Goal: Complete application form: Complete application form

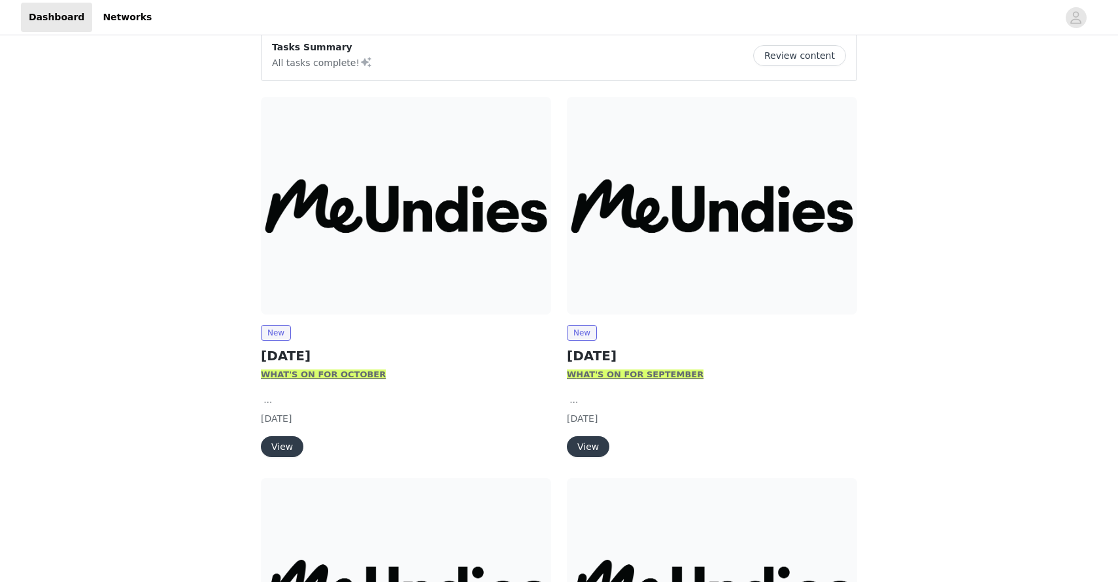
scroll to position [112, 0]
click at [279, 438] on button "View" at bounding box center [282, 445] width 43 height 21
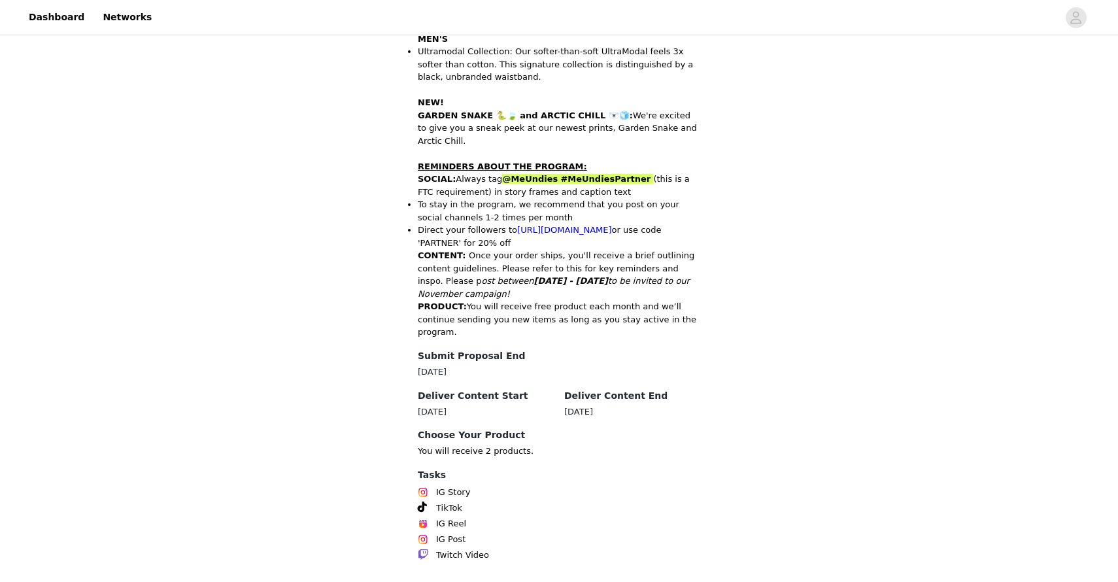
scroll to position [566, 0]
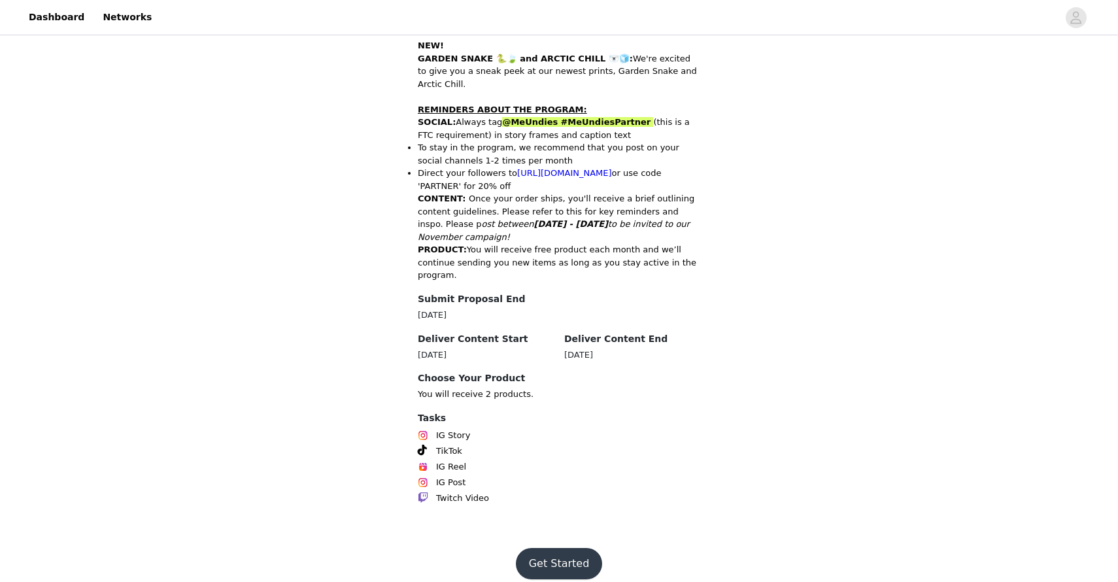
click at [552, 548] on button "Get Started" at bounding box center [559, 563] width 87 height 31
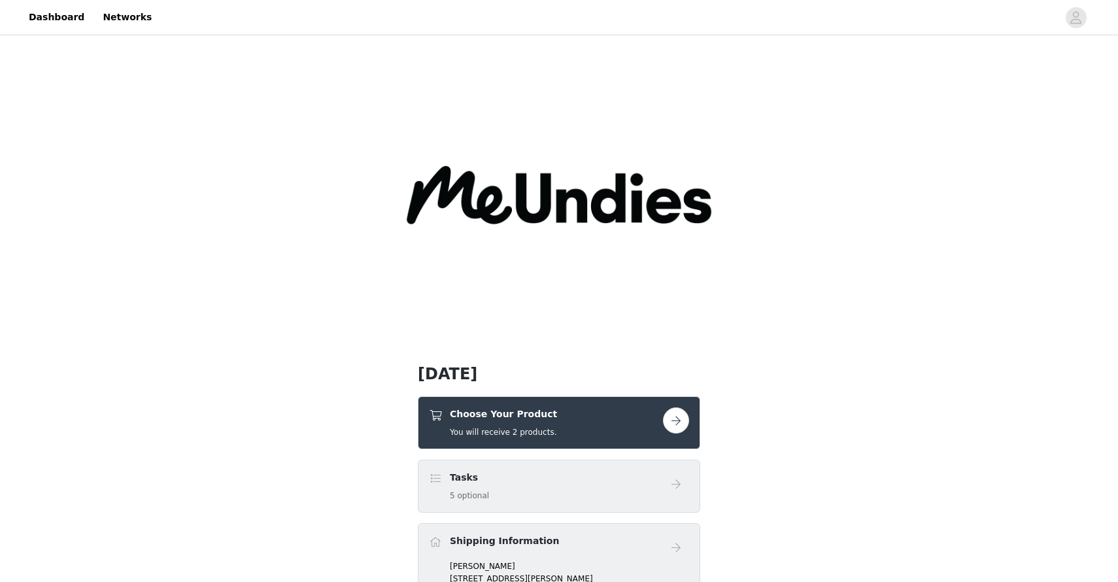
scroll to position [95, 0]
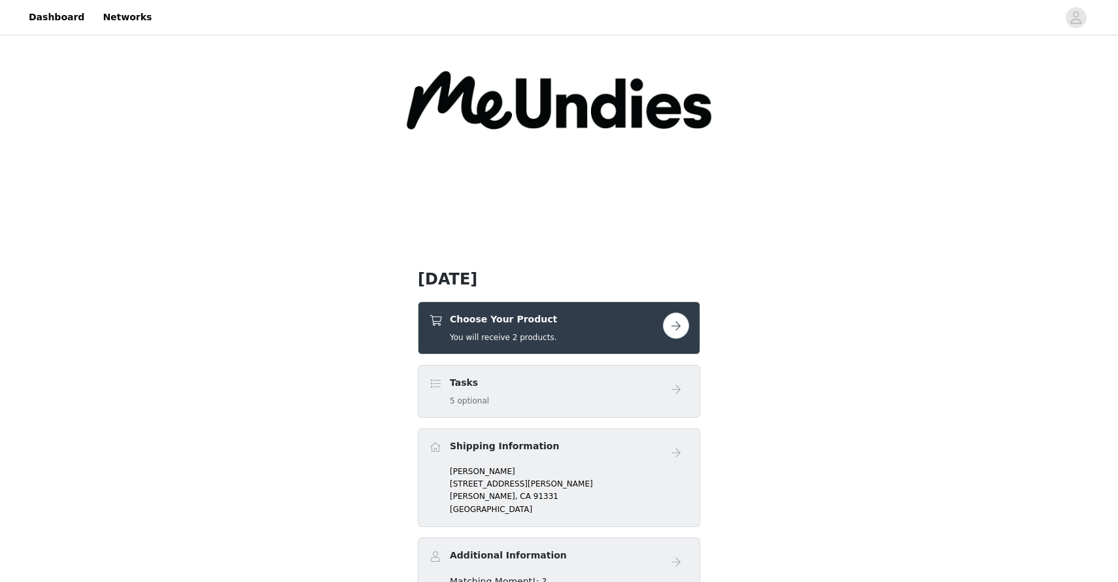
click at [669, 326] on button "button" at bounding box center [676, 326] width 26 height 26
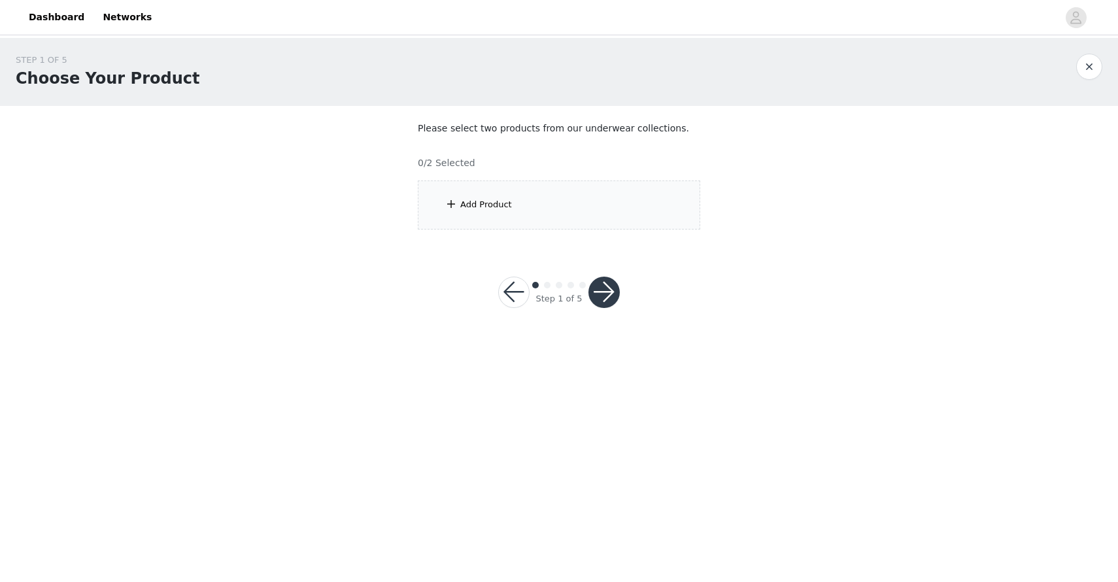
click at [570, 190] on div "Add Product" at bounding box center [559, 204] width 282 height 49
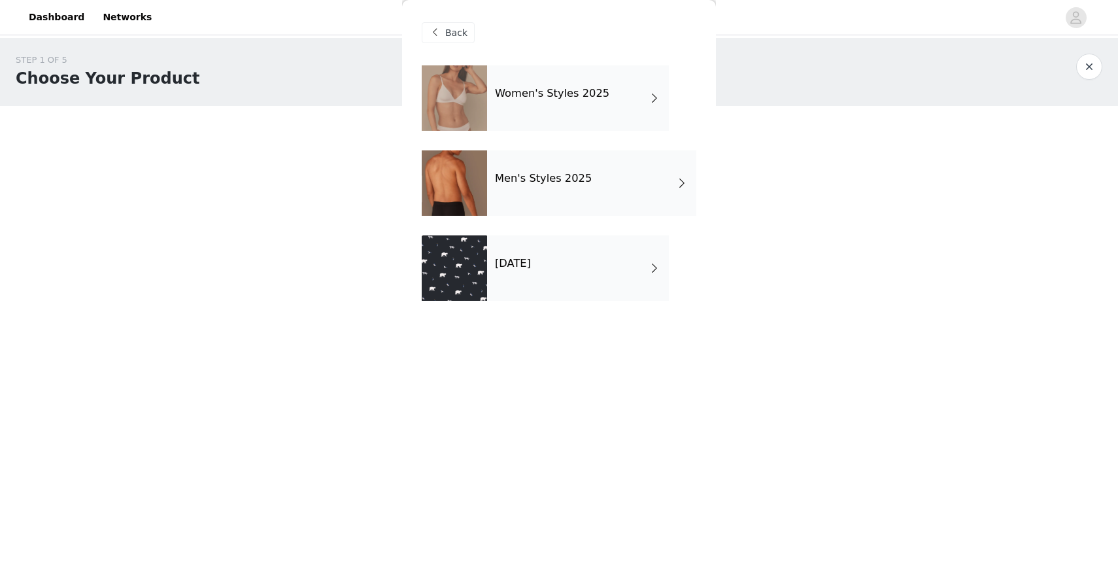
click at [565, 94] on h4 "Women's Styles 2025" at bounding box center [552, 94] width 114 height 12
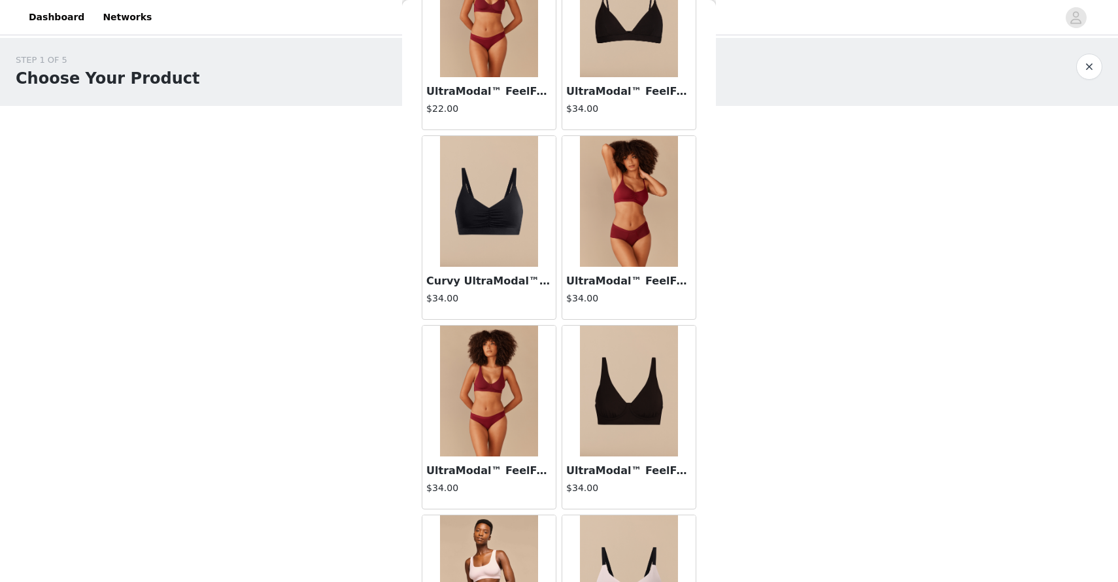
scroll to position [1419, 0]
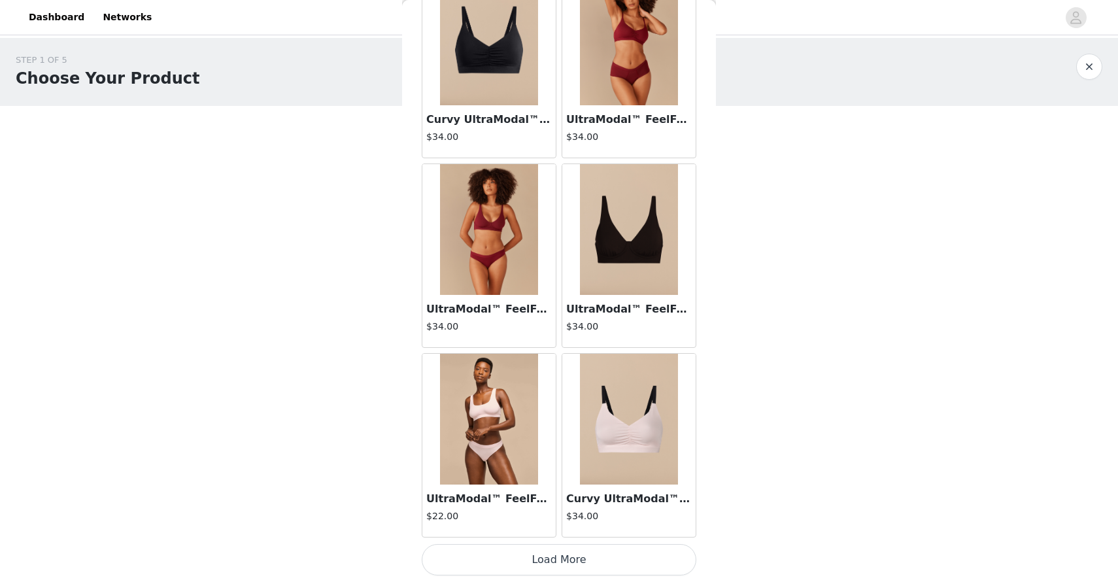
click at [591, 550] on button "Load More" at bounding box center [559, 559] width 275 height 31
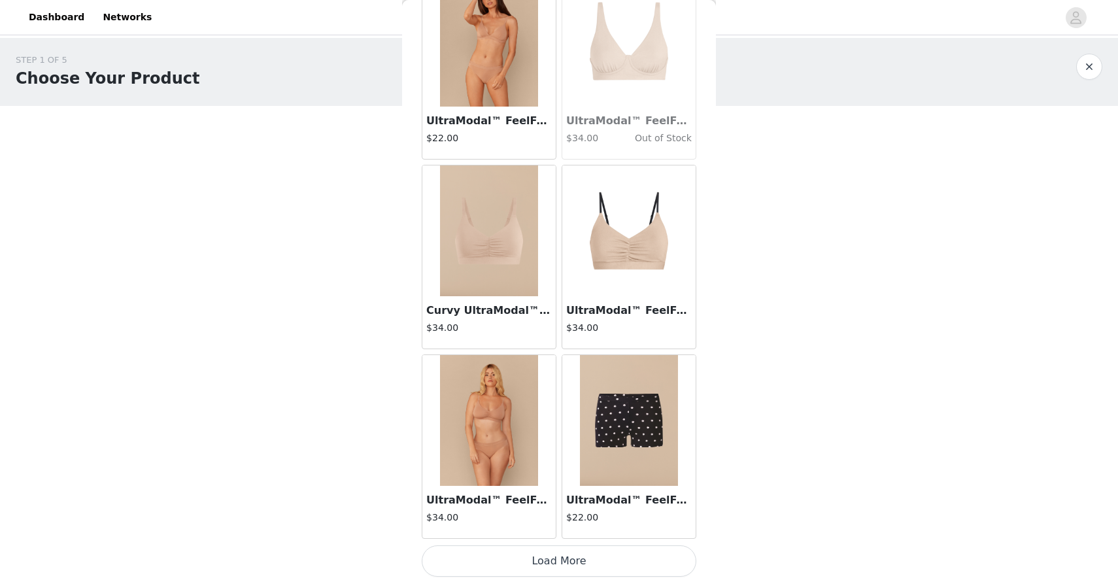
scroll to position [3315, 0]
click at [572, 558] on button "Load More" at bounding box center [559, 559] width 275 height 31
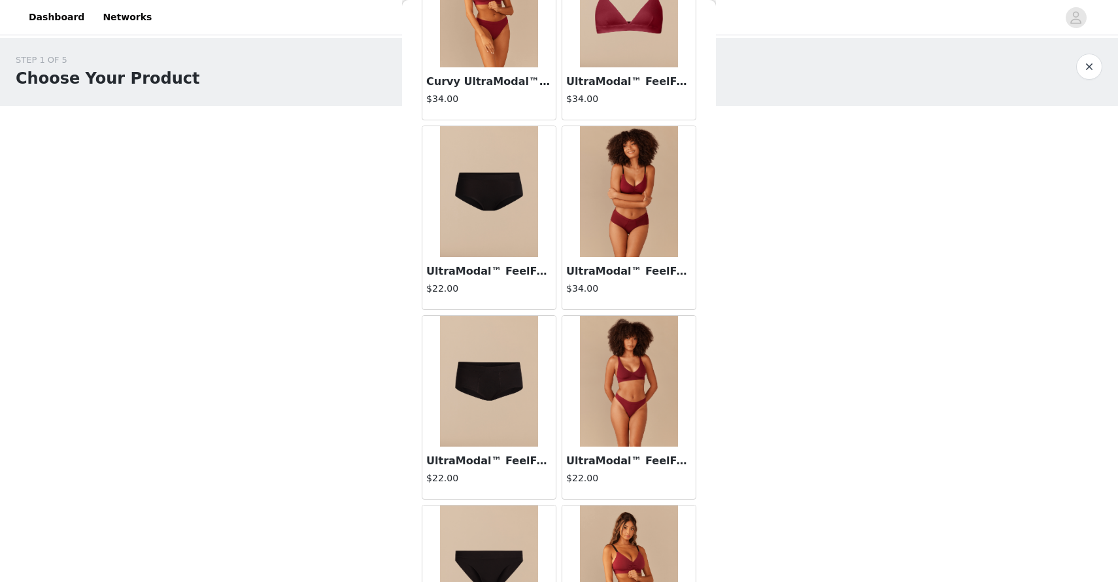
scroll to position [131, 0]
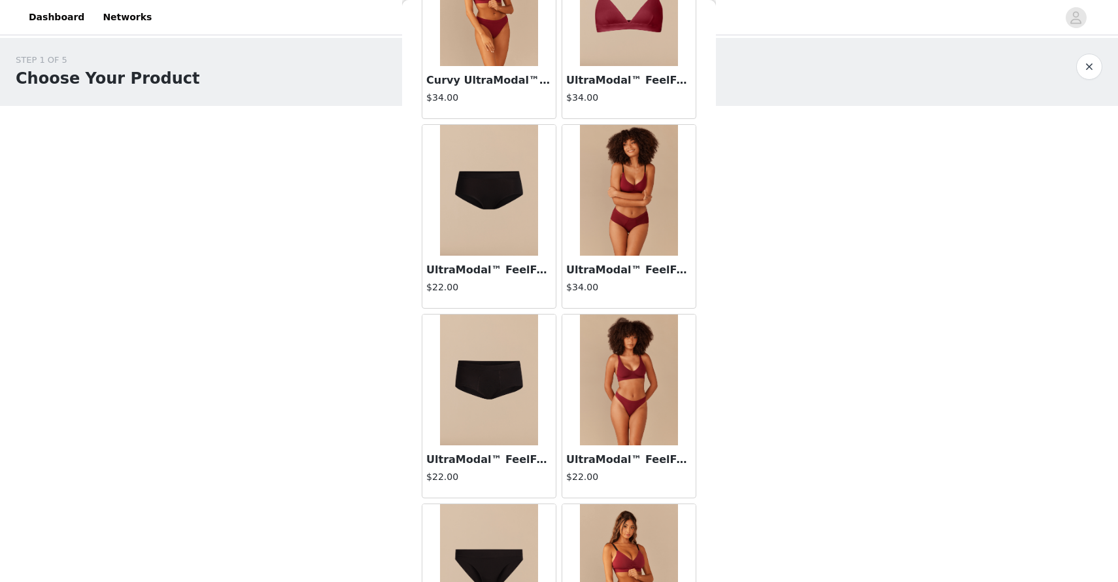
click at [599, 460] on h3 "UltraModal™ FeelFree Thong | Cabernet" at bounding box center [629, 460] width 126 height 16
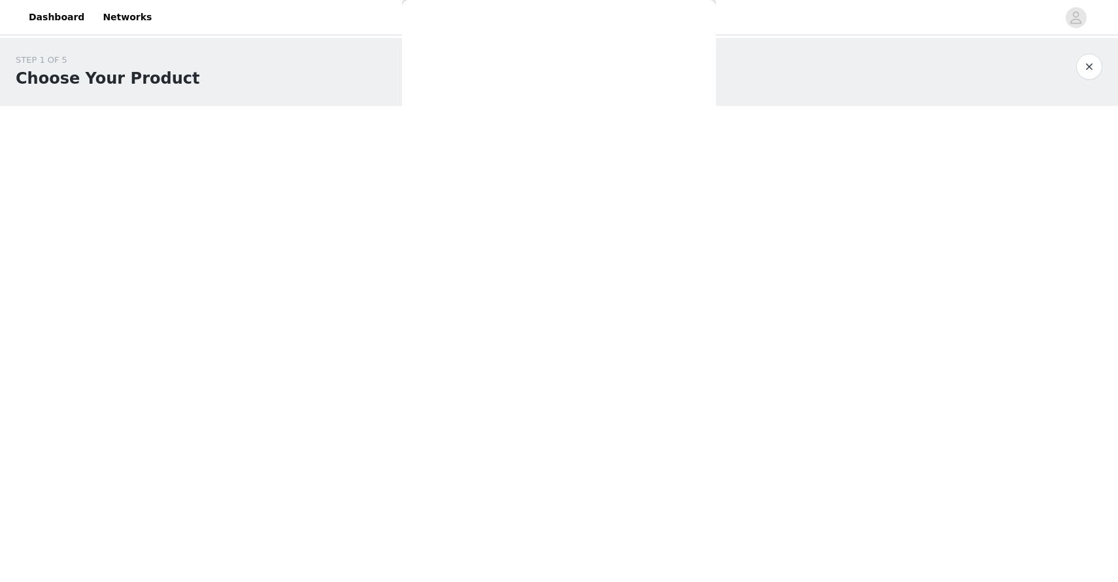
scroll to position [0, 0]
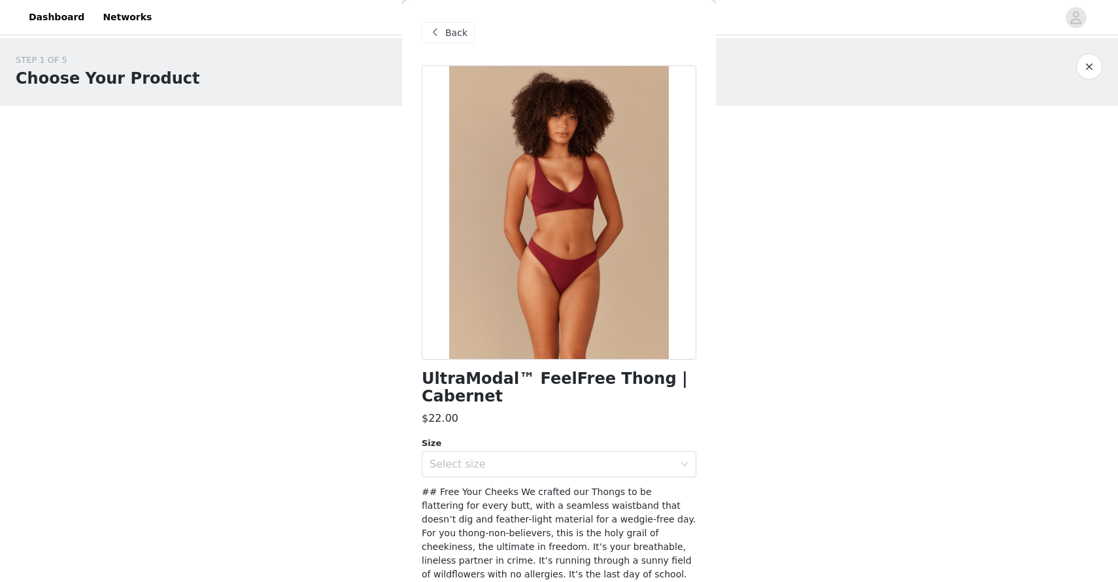
click at [449, 32] on span "Back" at bounding box center [456, 33] width 22 height 14
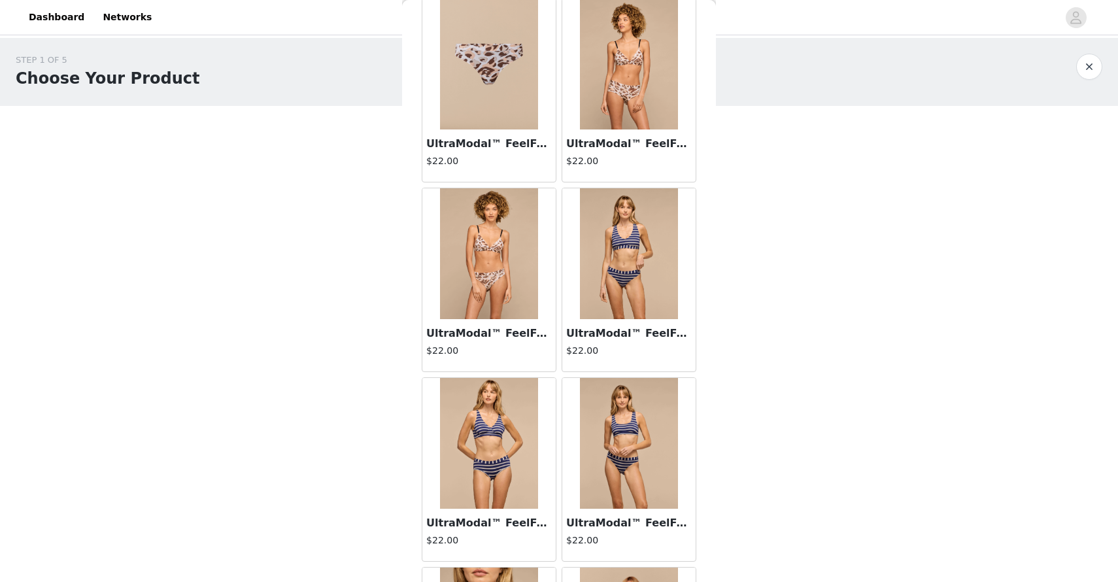
scroll to position [2538, 0]
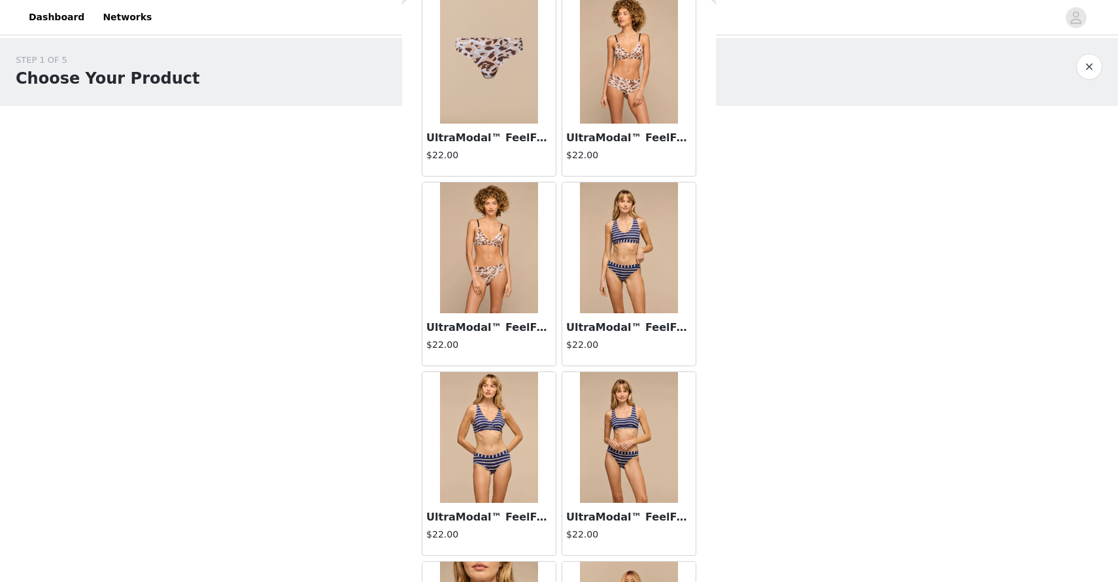
click at [510, 428] on img at bounding box center [489, 437] width 98 height 131
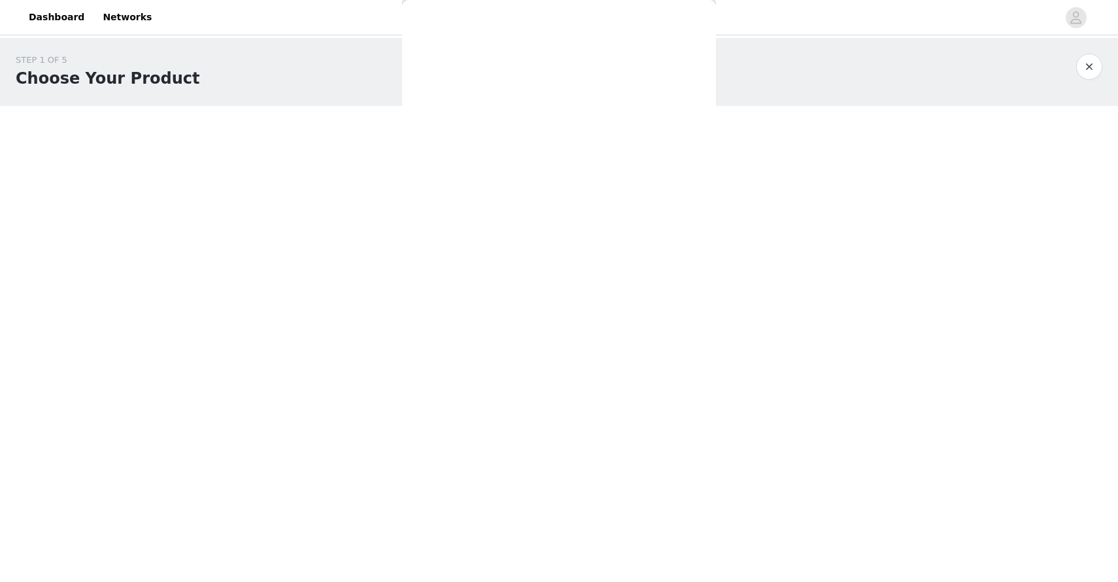
scroll to position [0, 0]
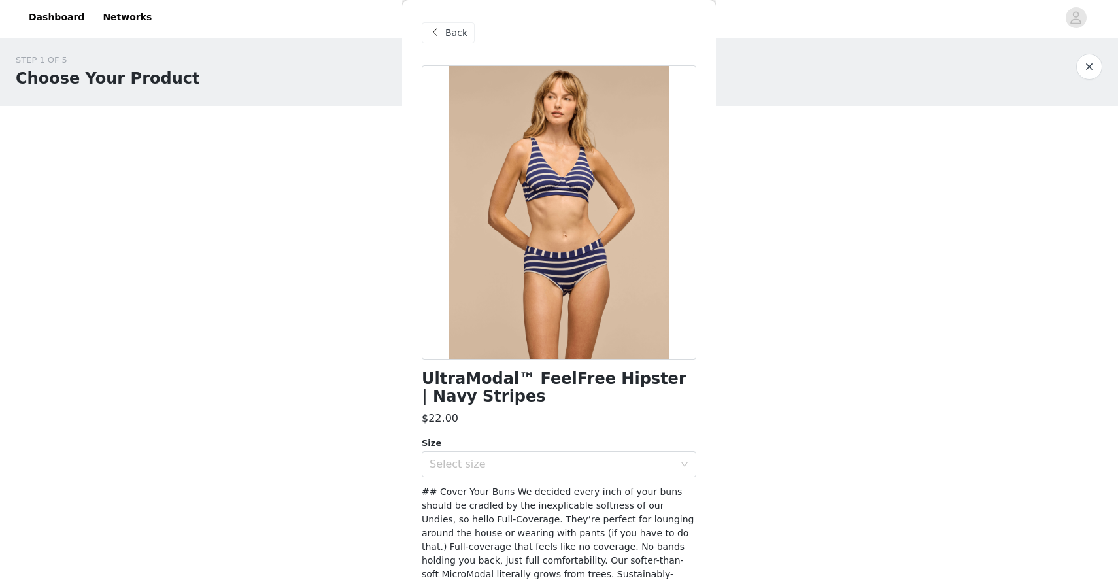
click at [451, 34] on span "Back" at bounding box center [456, 33] width 22 height 14
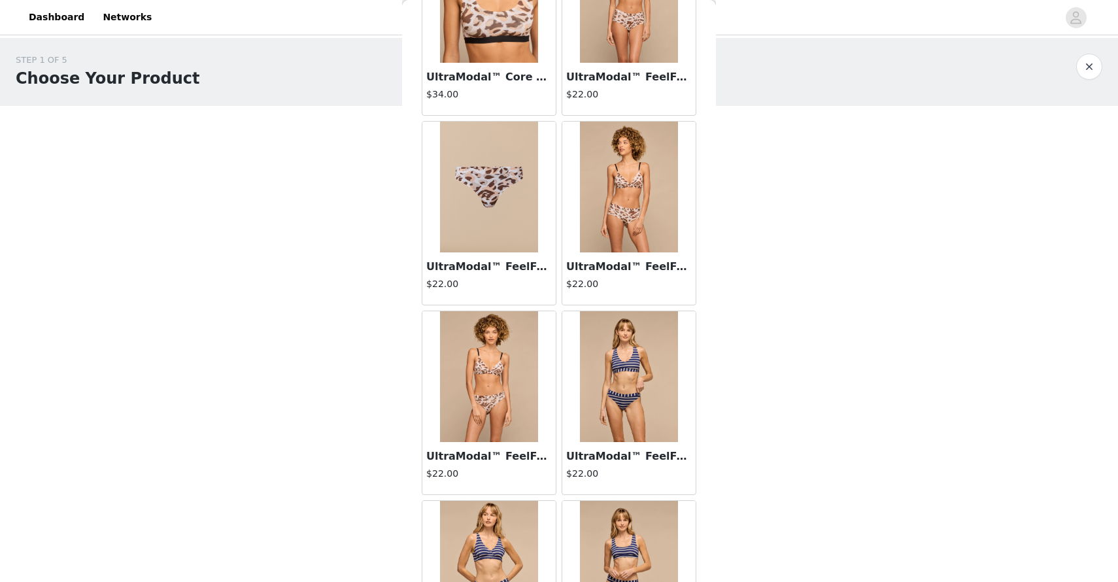
scroll to position [2421, 0]
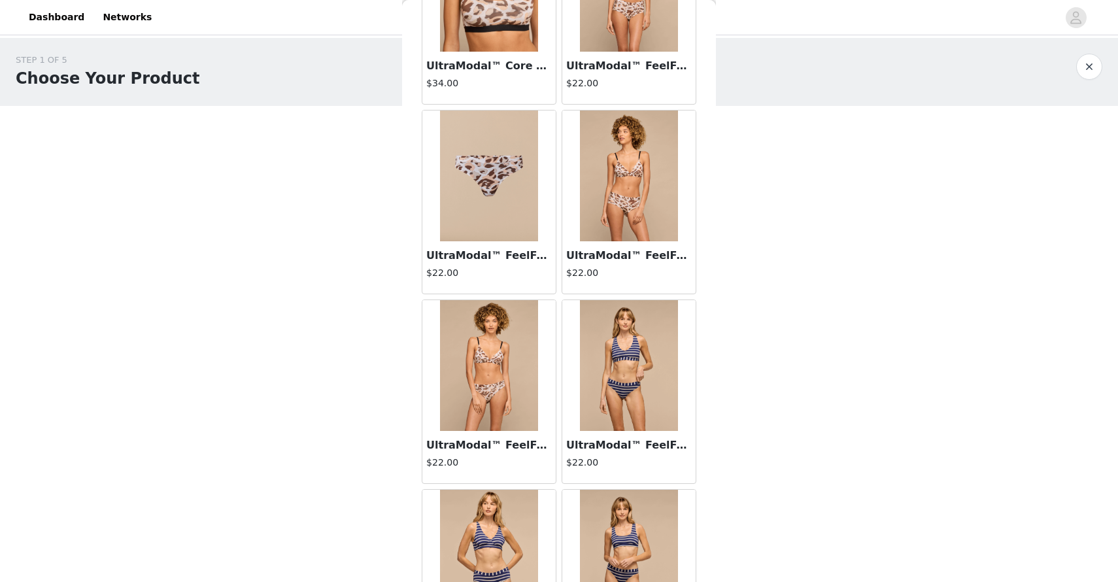
click at [611, 342] on img at bounding box center [629, 365] width 98 height 131
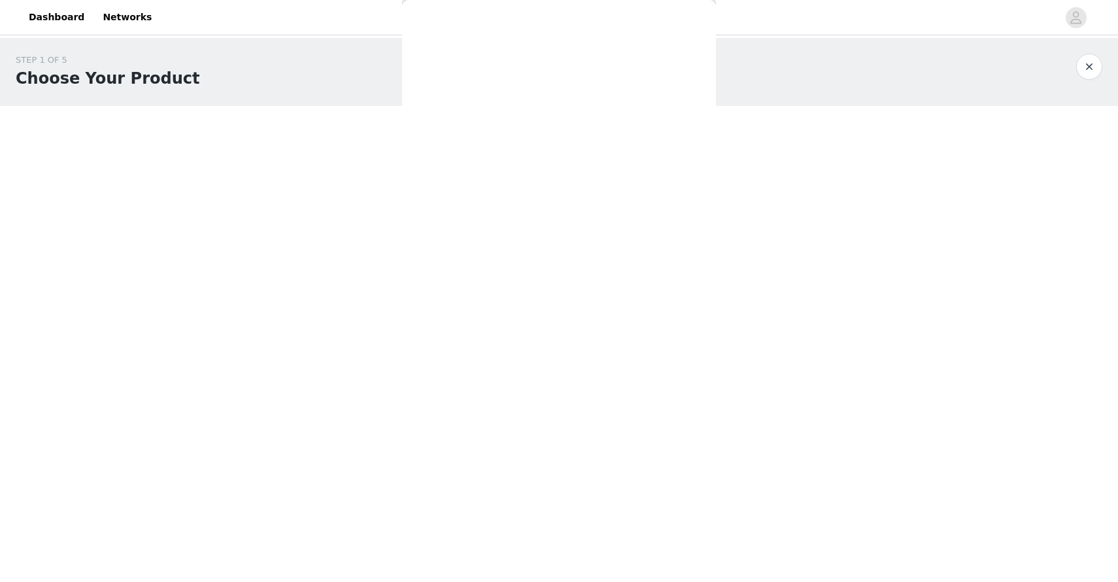
scroll to position [0, 0]
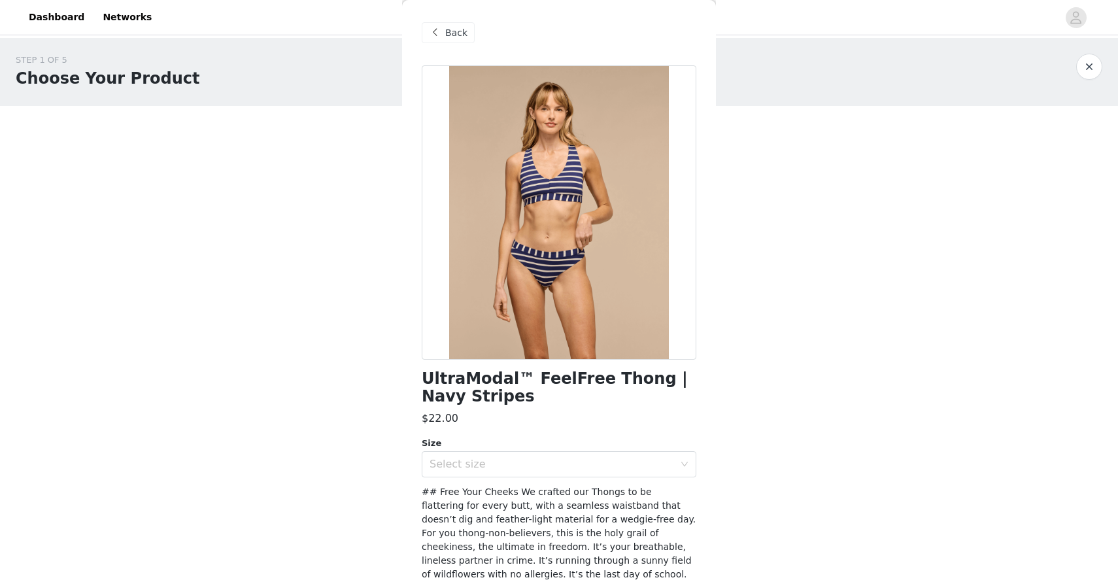
click at [434, 31] on span at bounding box center [435, 33] width 16 height 16
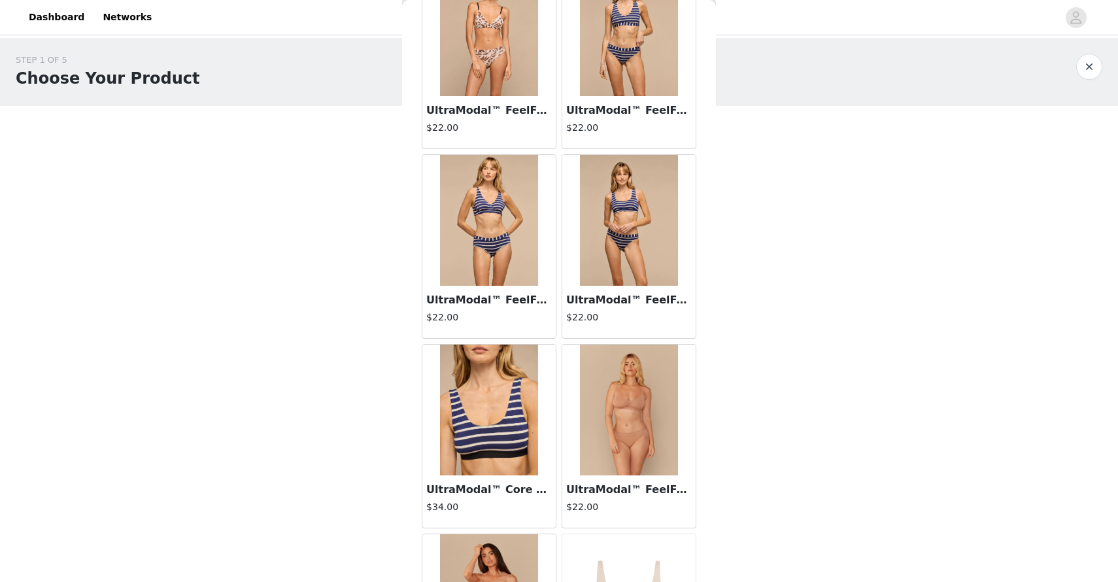
scroll to position [2831, 0]
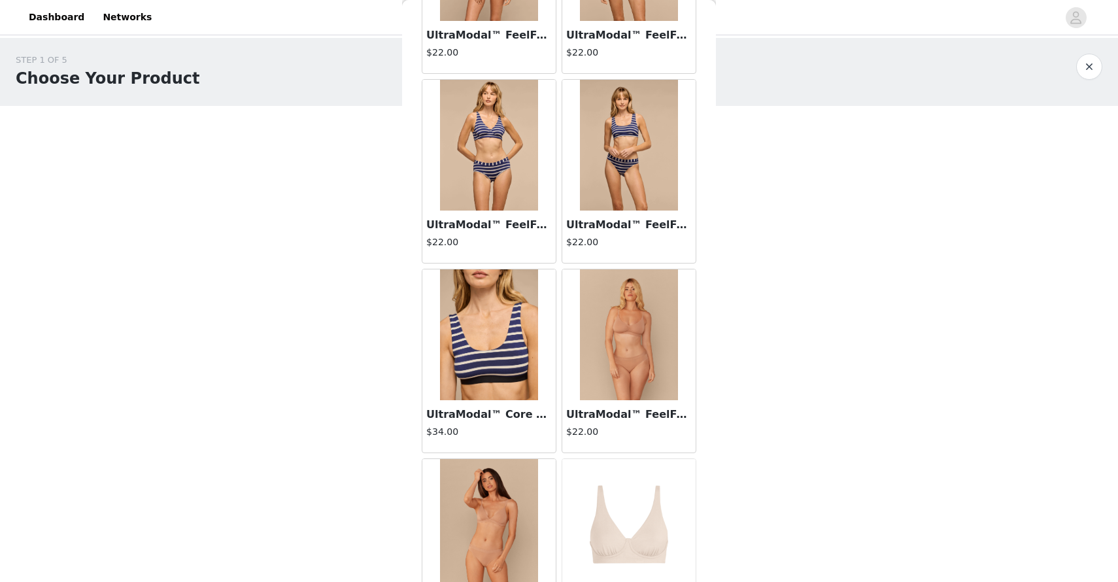
click at [486, 357] on img at bounding box center [489, 334] width 98 height 131
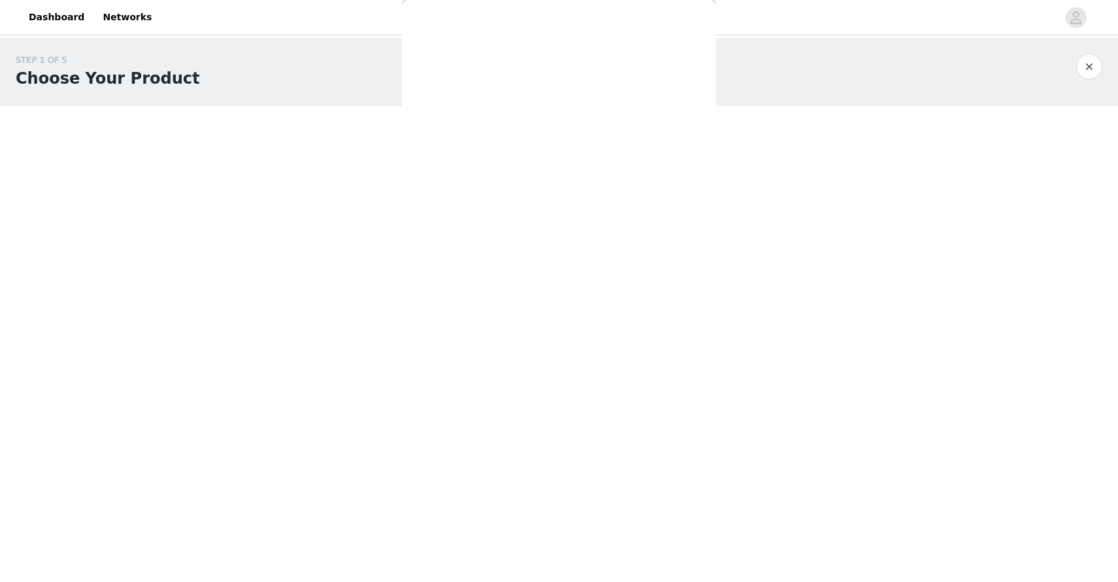
scroll to position [0, 0]
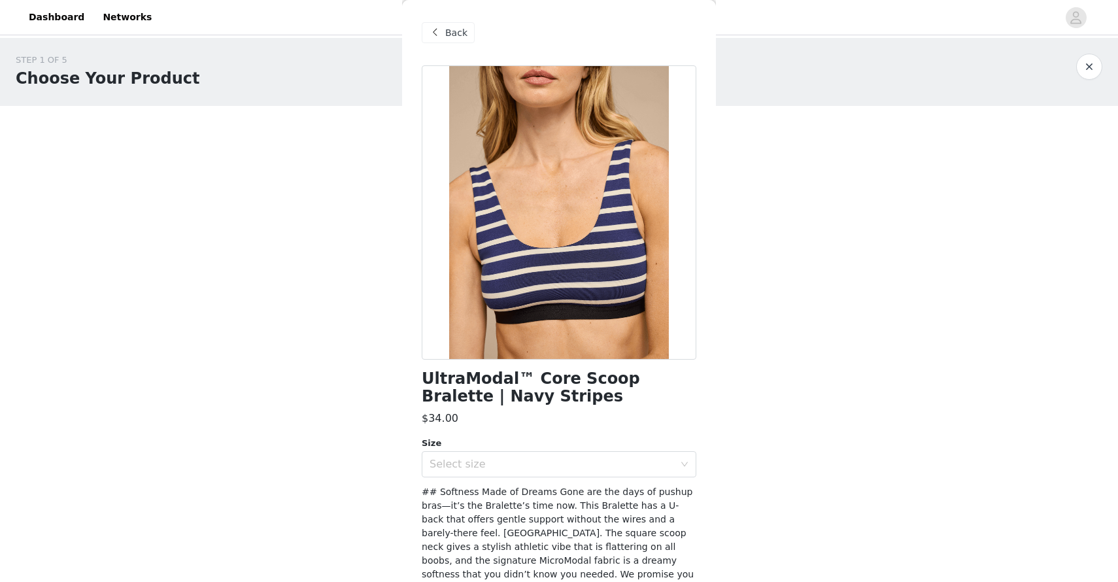
click at [449, 30] on span "Back" at bounding box center [456, 33] width 22 height 14
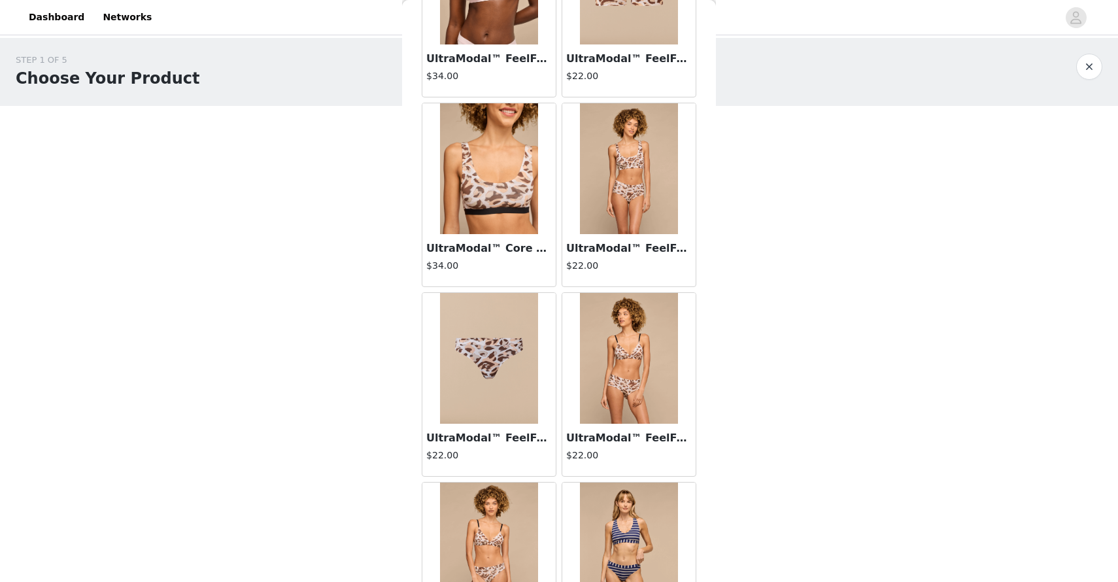
scroll to position [2354, 0]
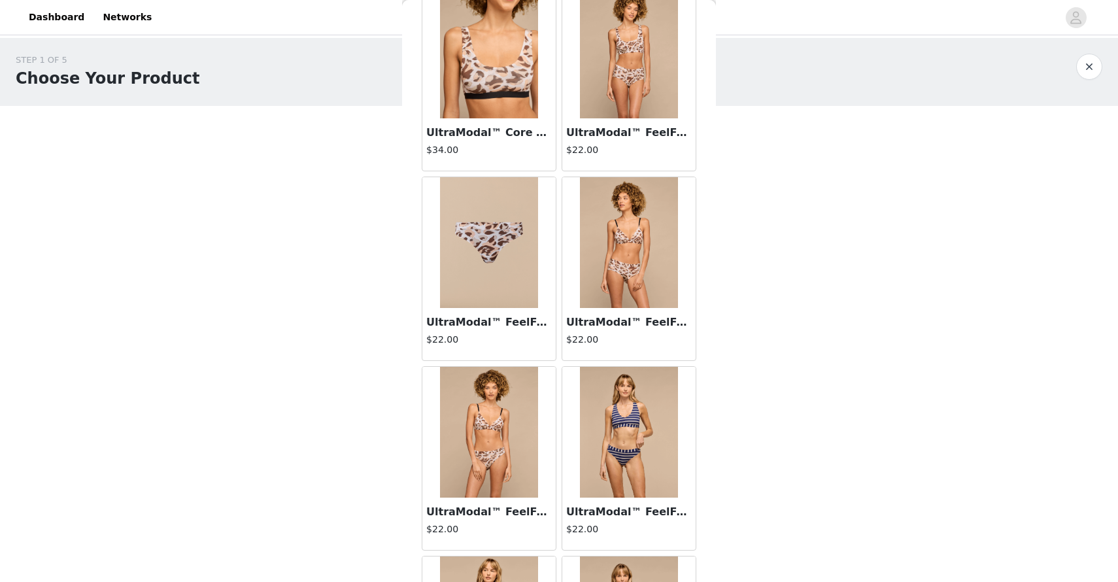
click at [476, 445] on img at bounding box center [489, 432] width 98 height 131
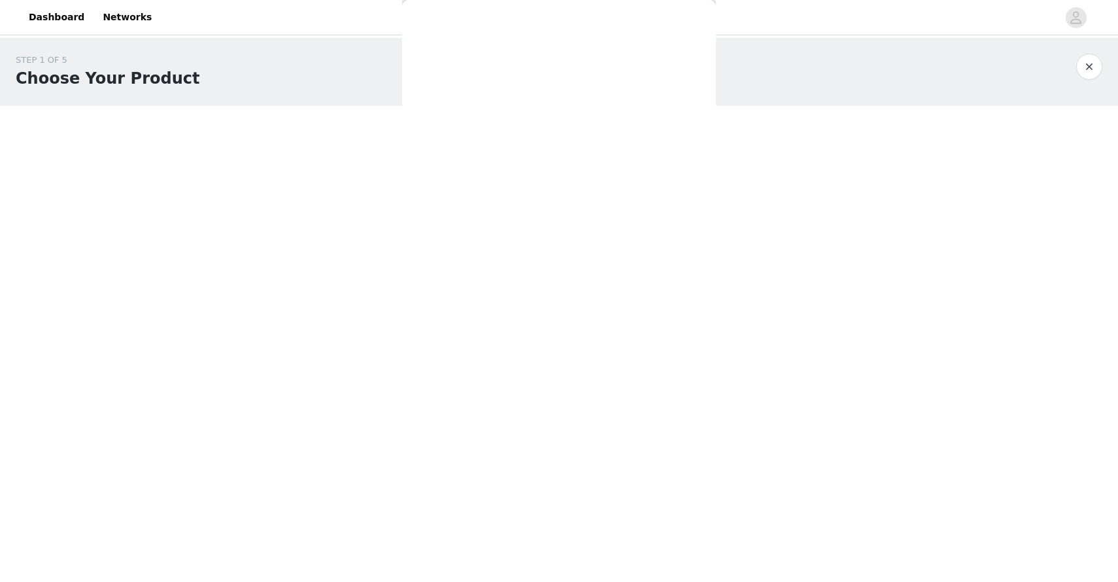
scroll to position [0, 0]
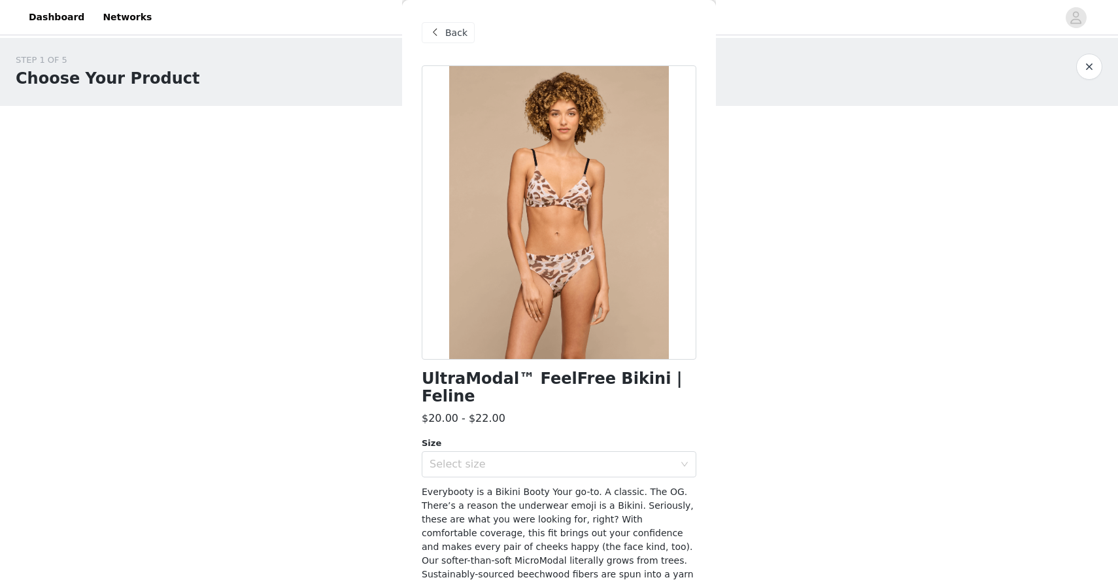
click at [452, 35] on span "Back" at bounding box center [456, 33] width 22 height 14
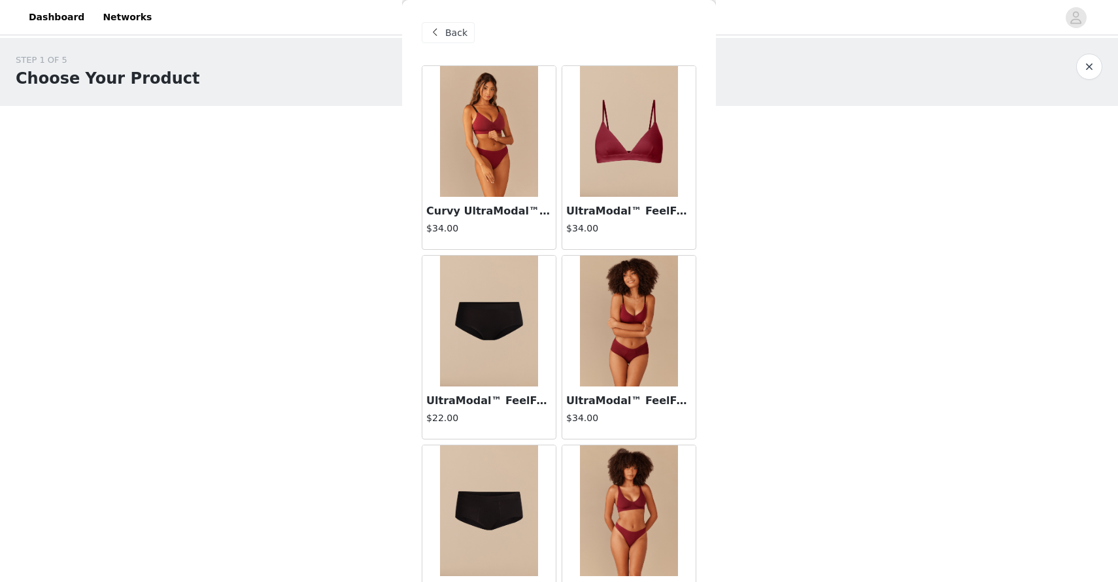
click at [500, 155] on img at bounding box center [489, 131] width 98 height 131
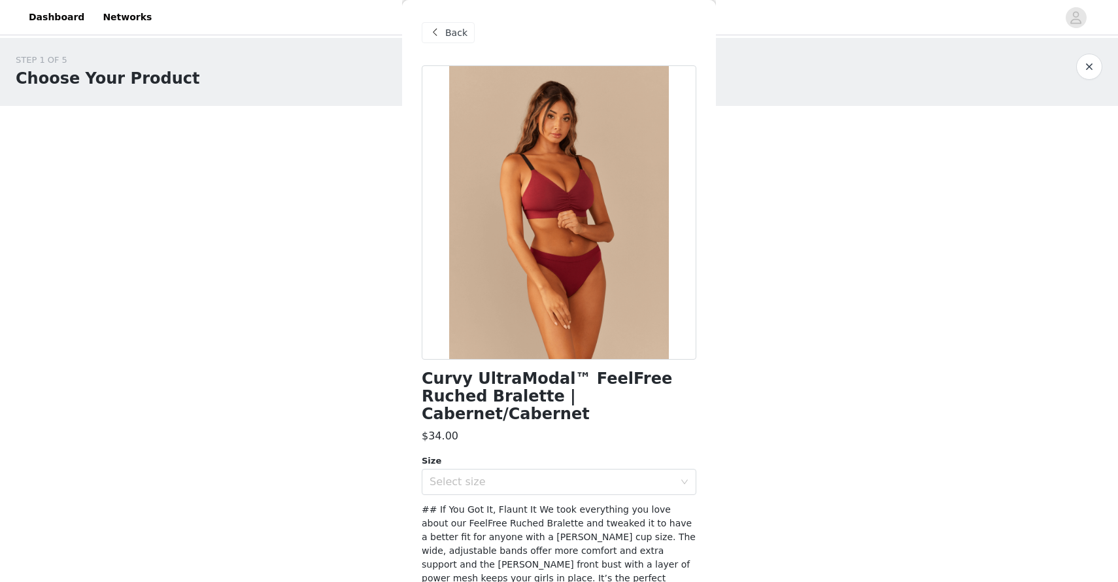
click at [452, 32] on span "Back" at bounding box center [456, 33] width 22 height 14
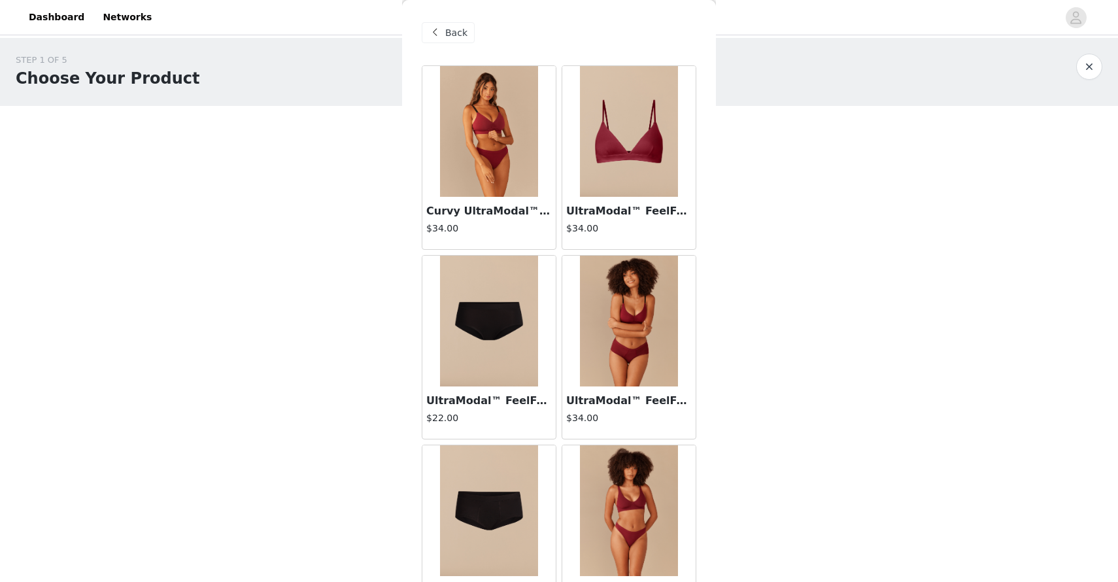
click at [629, 162] on img at bounding box center [629, 131] width 98 height 131
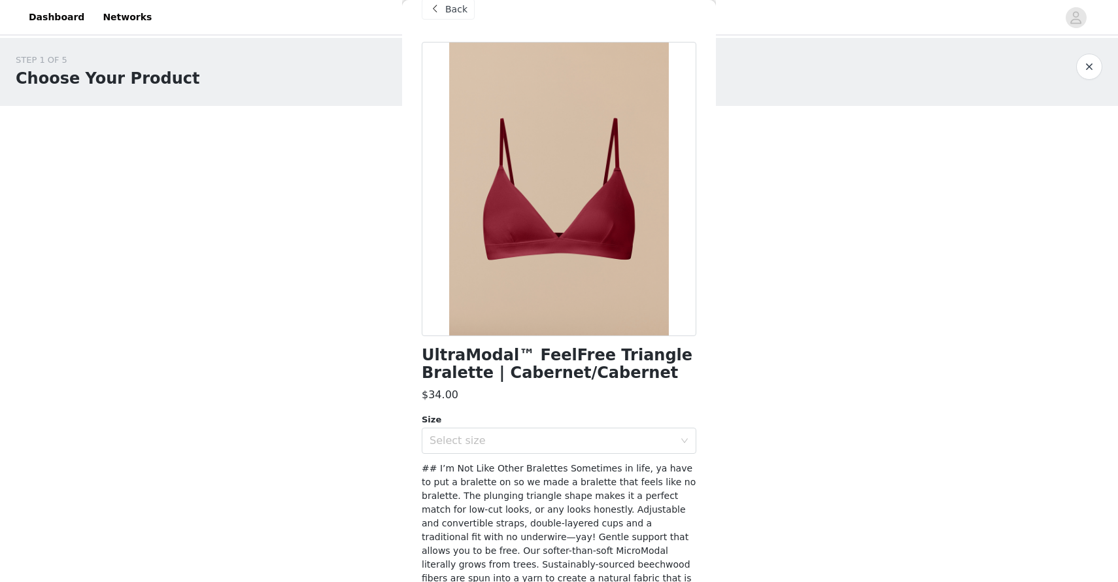
scroll to position [35, 0]
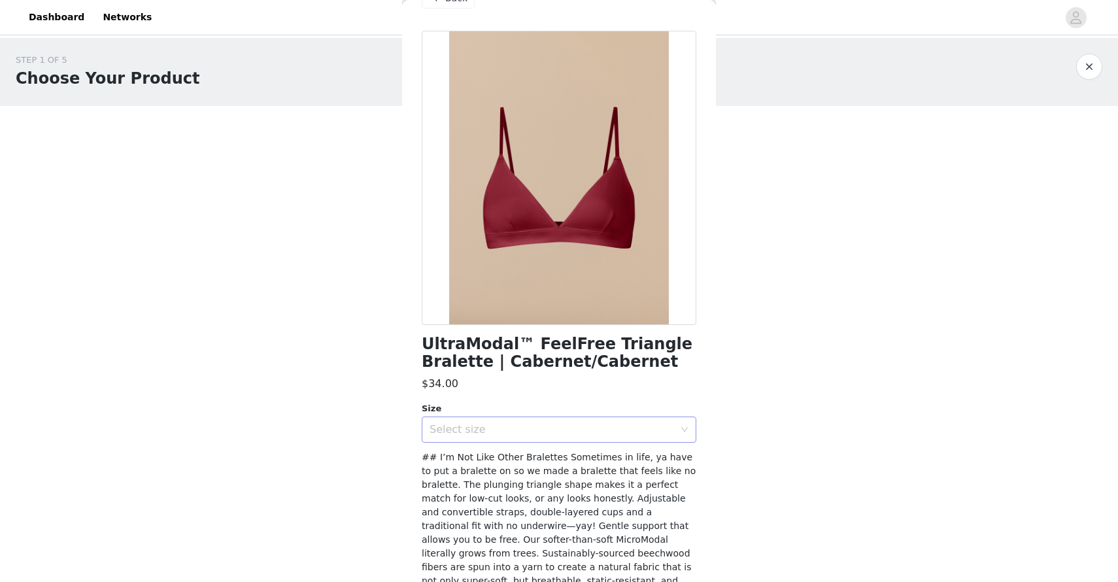
click at [502, 434] on div "Select size" at bounding box center [552, 429] width 245 height 13
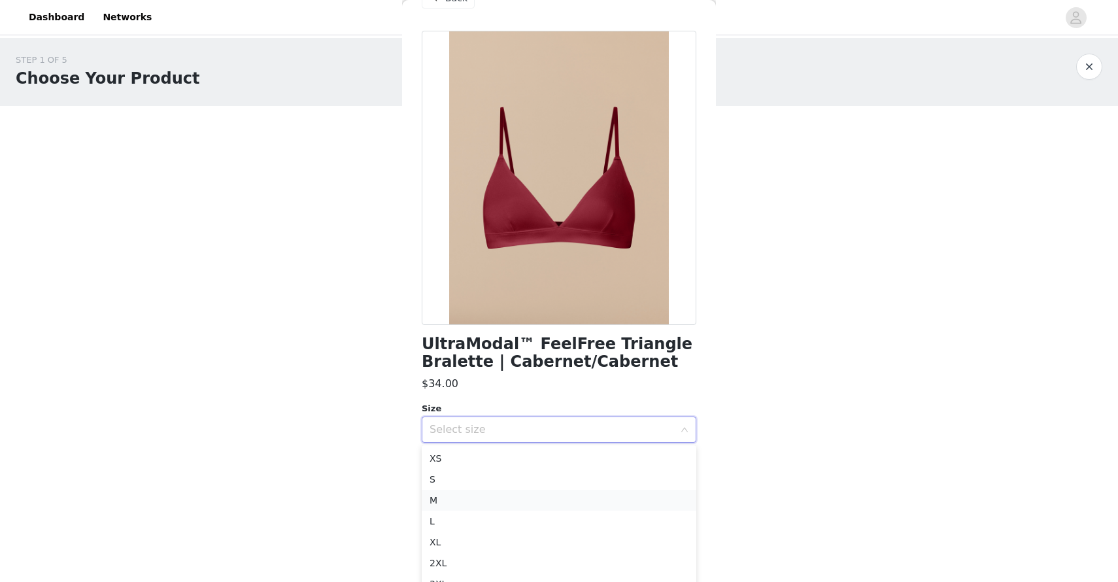
scroll to position [9, 0]
click at [455, 537] on li "XL" at bounding box center [559, 532] width 275 height 21
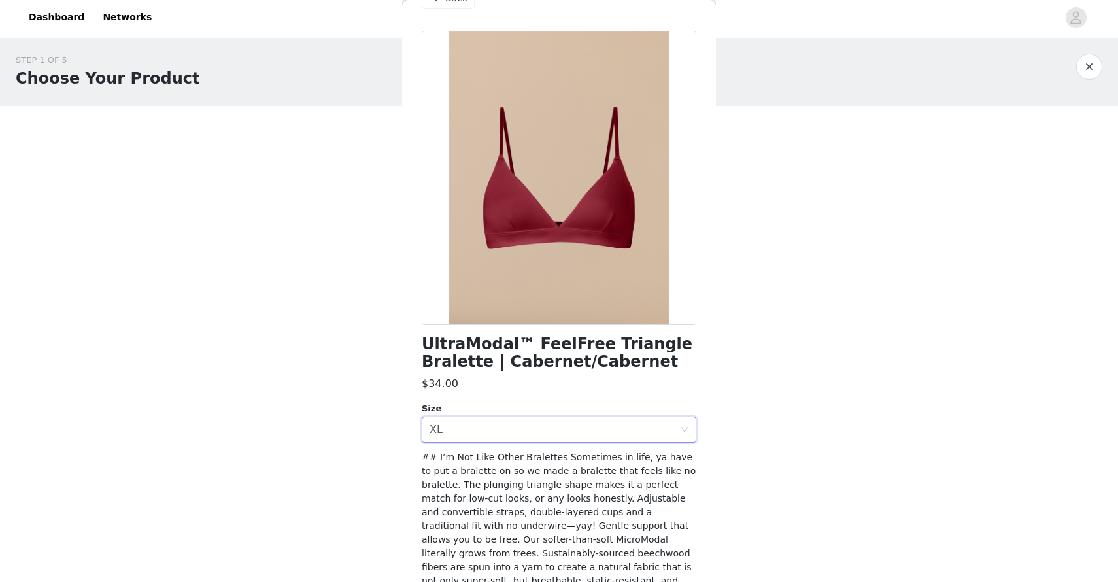
click at [635, 367] on h1 "UltraModal™ FeelFree Triangle Bralette | Cabernet/Cabernet" at bounding box center [559, 352] width 275 height 35
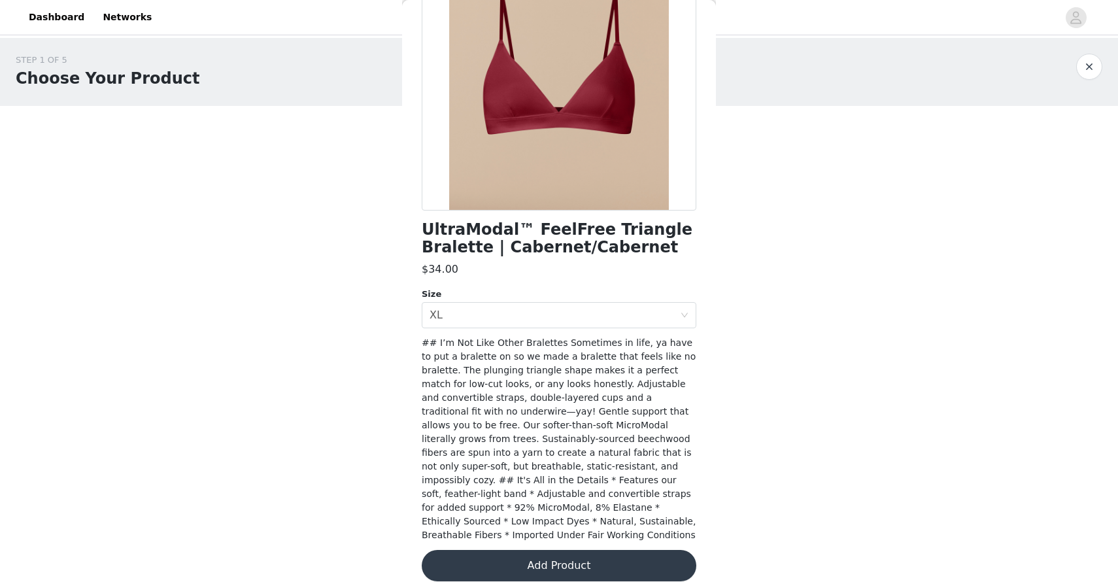
click at [545, 553] on button "Add Product" at bounding box center [559, 565] width 275 height 31
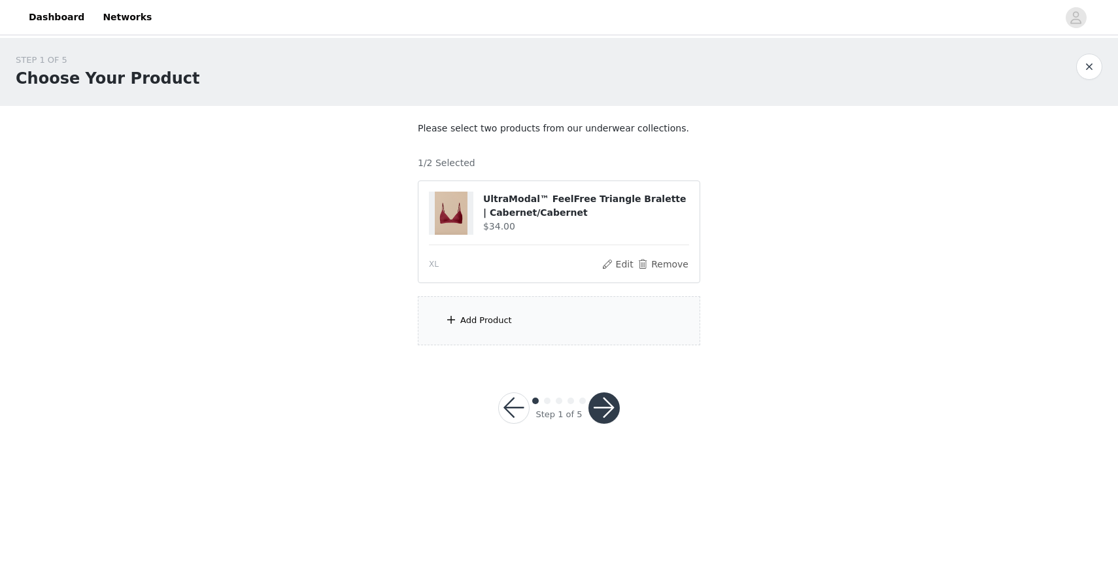
click at [536, 323] on div "Add Product" at bounding box center [559, 320] width 282 height 49
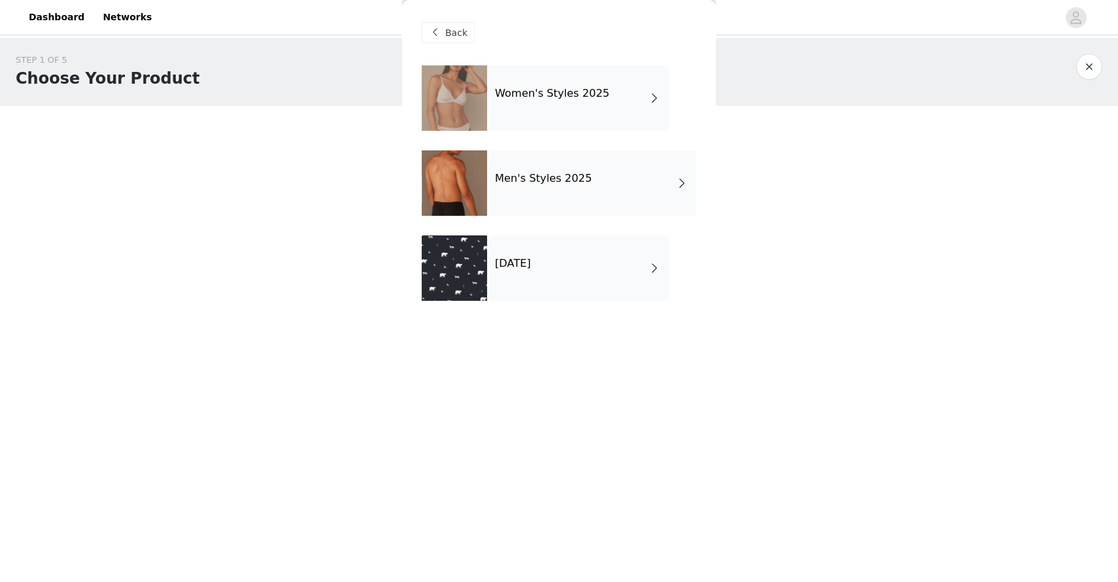
click at [533, 86] on div "Women's Styles 2025" at bounding box center [578, 97] width 182 height 65
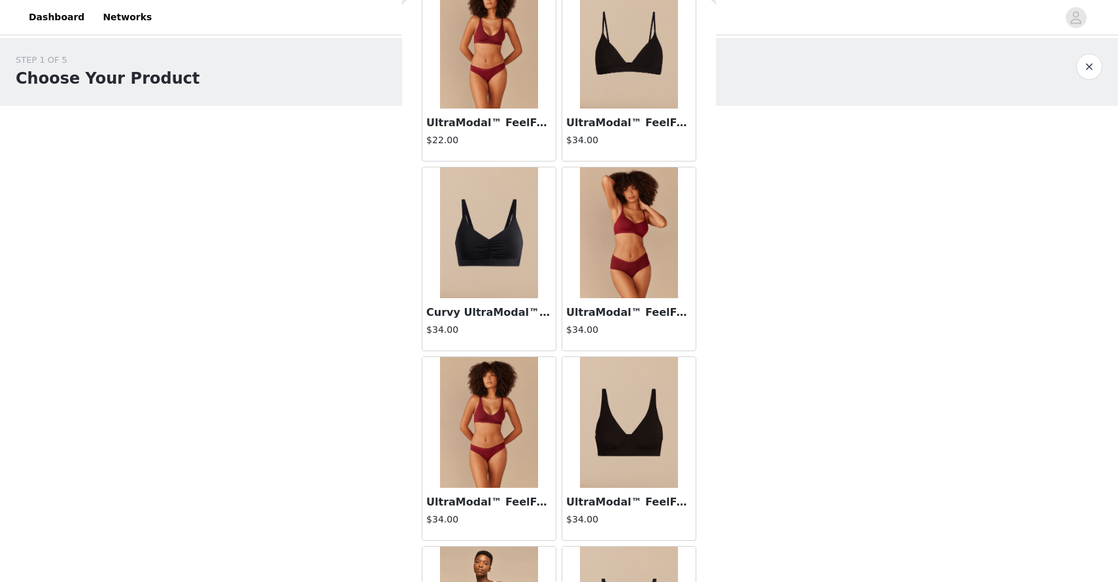
scroll to position [1419, 0]
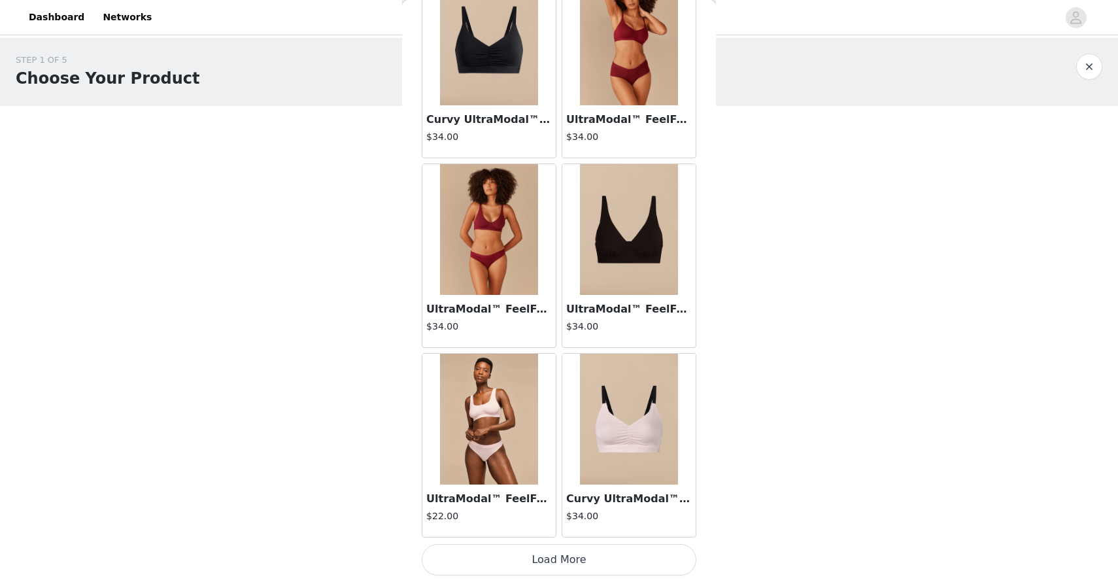
click at [568, 567] on button "Load More" at bounding box center [559, 559] width 275 height 31
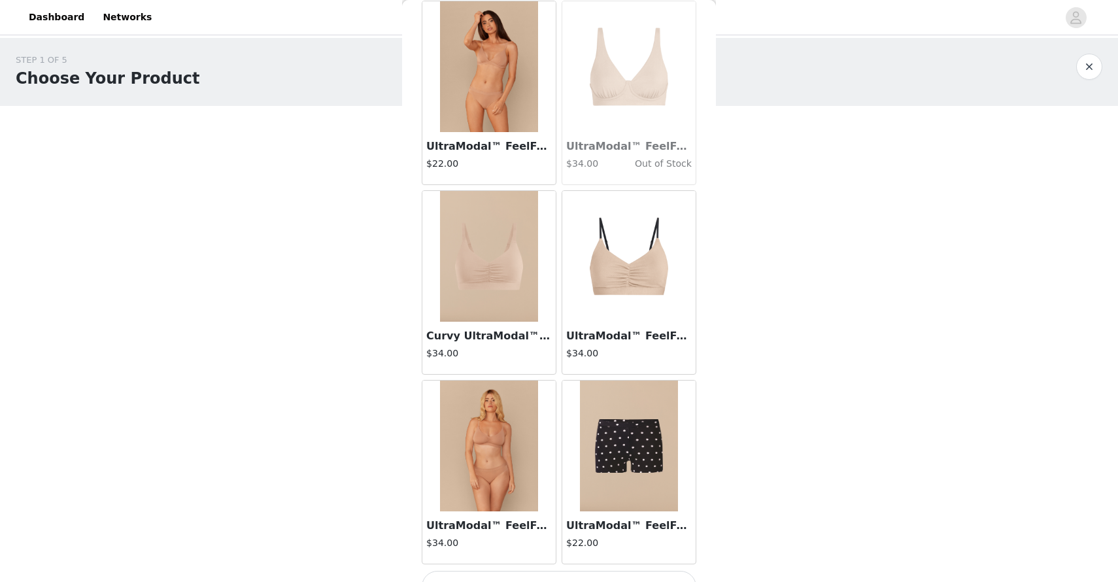
scroll to position [3292, 0]
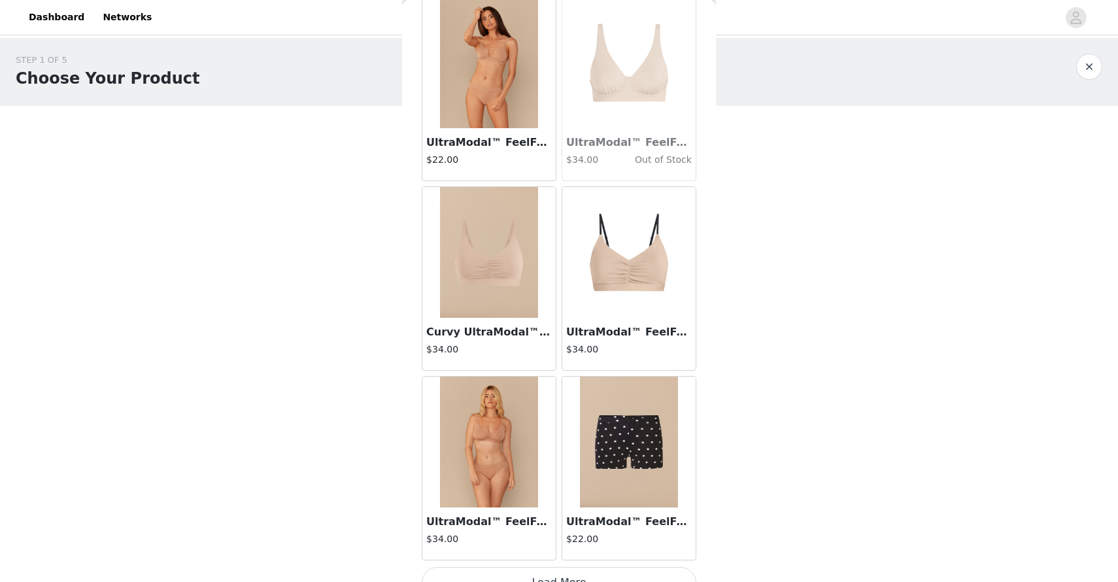
click at [625, 428] on img at bounding box center [629, 442] width 98 height 131
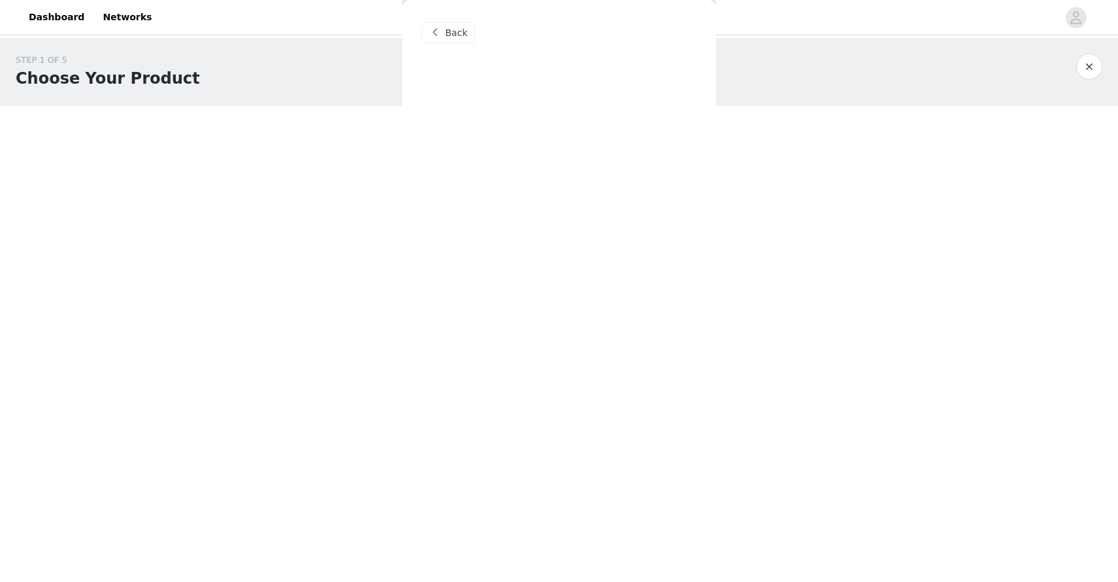
scroll to position [0, 0]
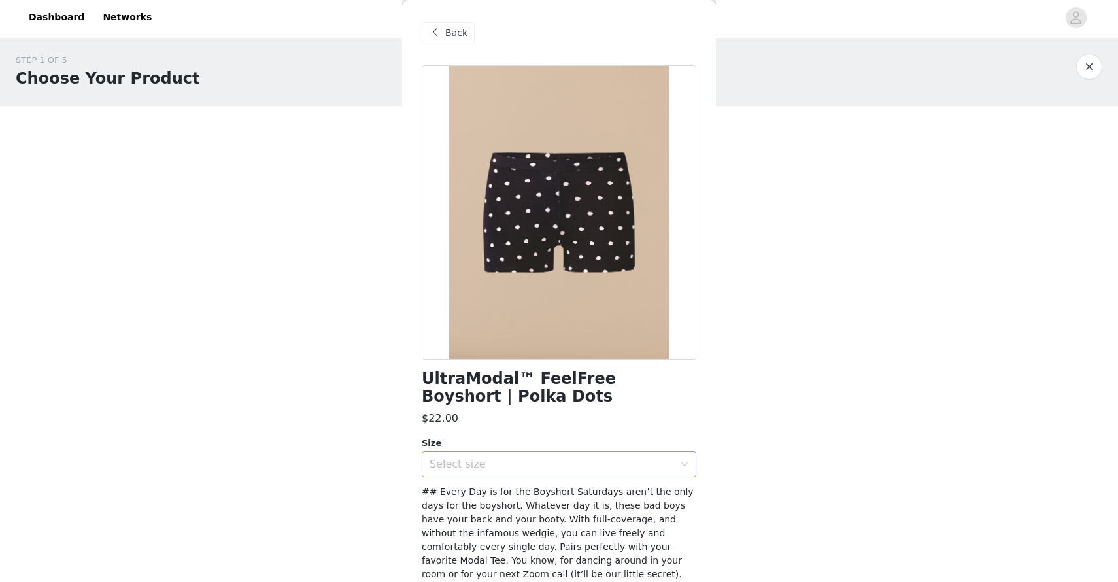
click at [586, 471] on div "Select size" at bounding box center [555, 464] width 250 height 25
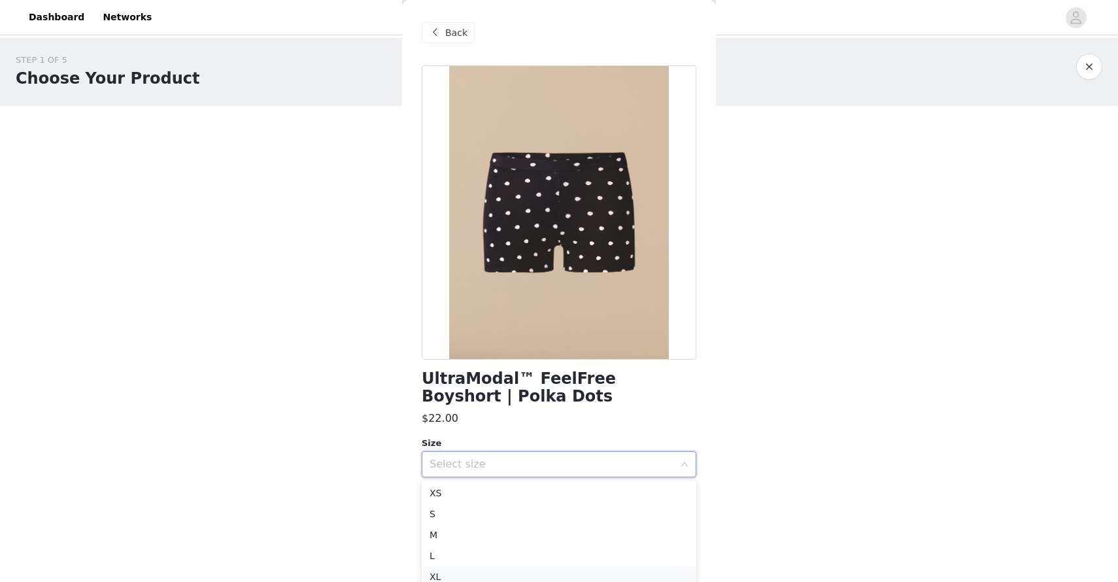
click at [505, 575] on li "XL" at bounding box center [559, 576] width 275 height 21
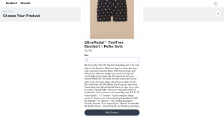
scroll to position [155, 0]
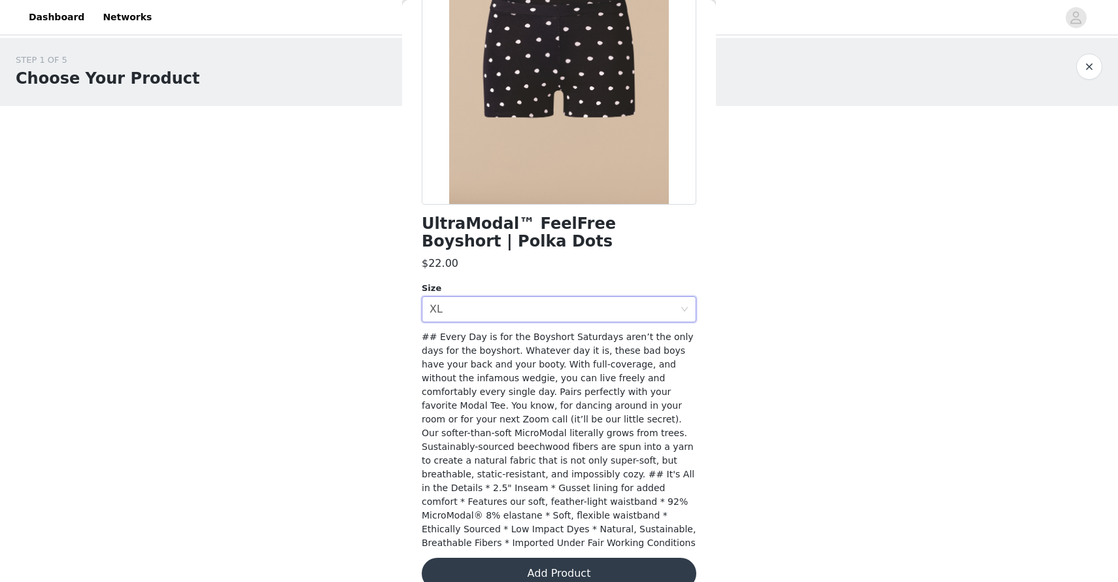
click at [598, 560] on button "Add Product" at bounding box center [559, 573] width 275 height 31
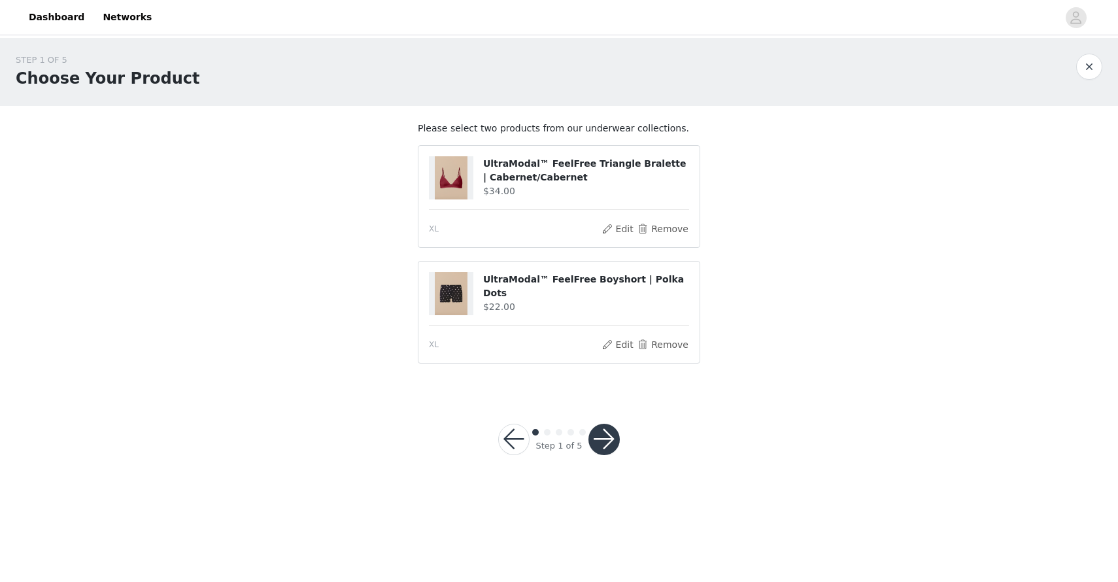
drag, startPoint x: 1027, startPoint y: 271, endPoint x: 1061, endPoint y: 248, distance: 40.1
click at [1061, 248] on div "STEP 1 OF 5 Choose Your Product Please select two products from our underwear c…" at bounding box center [559, 215] width 1118 height 354
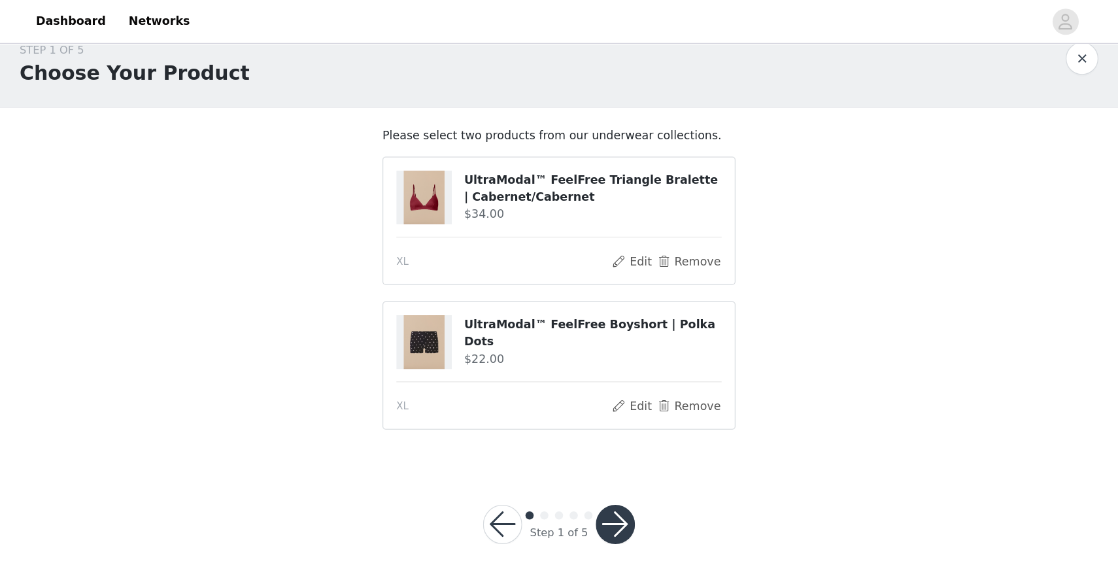
scroll to position [0, 0]
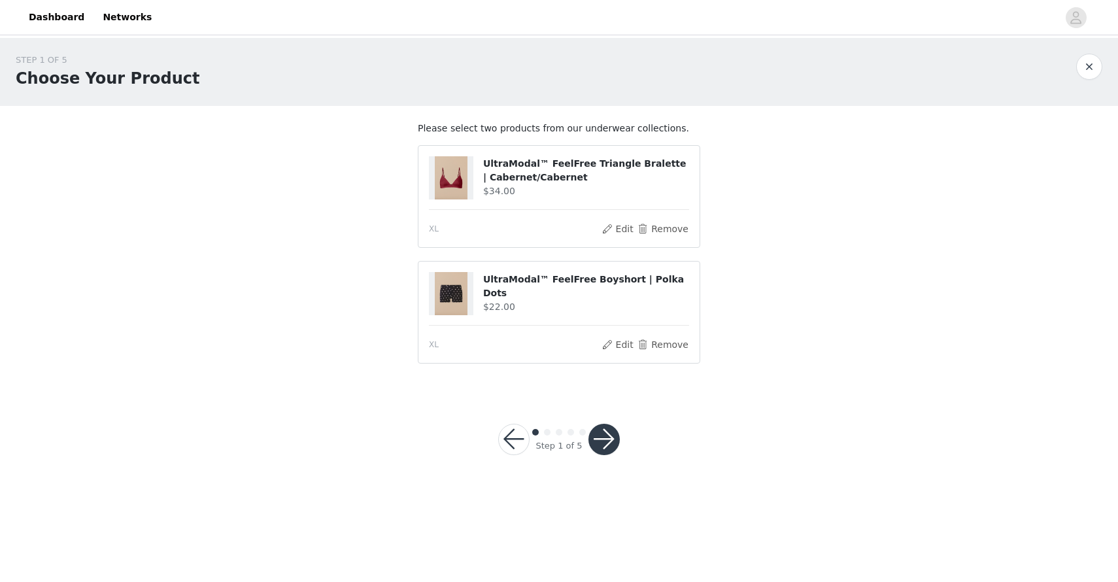
click at [780, 243] on div "STEP 1 OF 5 Choose Your Product Please select two products from our underwear c…" at bounding box center [559, 215] width 1118 height 354
click at [623, 343] on button "Edit" at bounding box center [617, 345] width 33 height 16
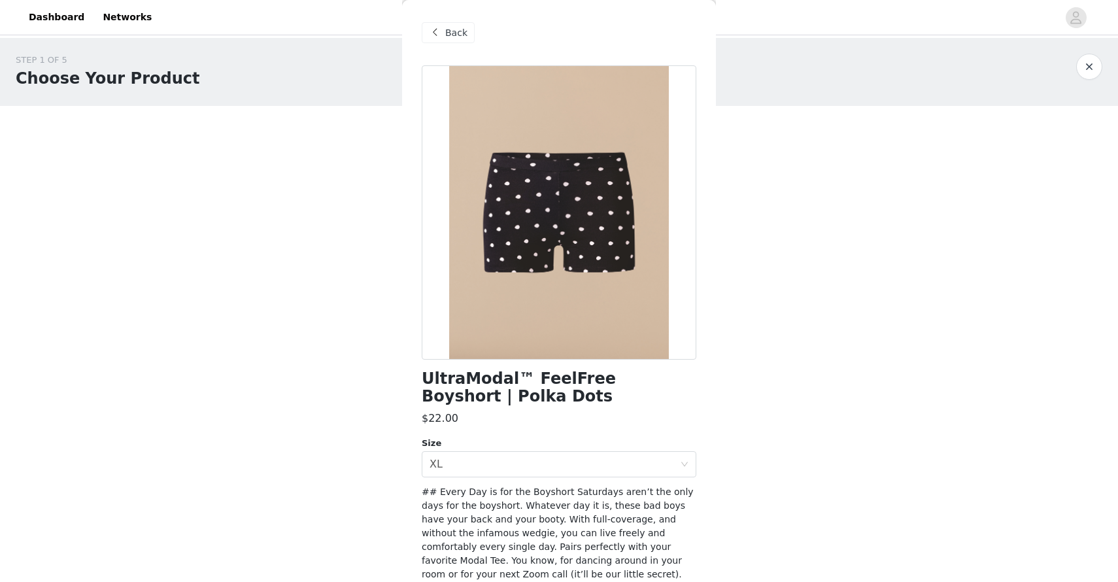
click at [448, 27] on span "Back" at bounding box center [456, 33] width 22 height 14
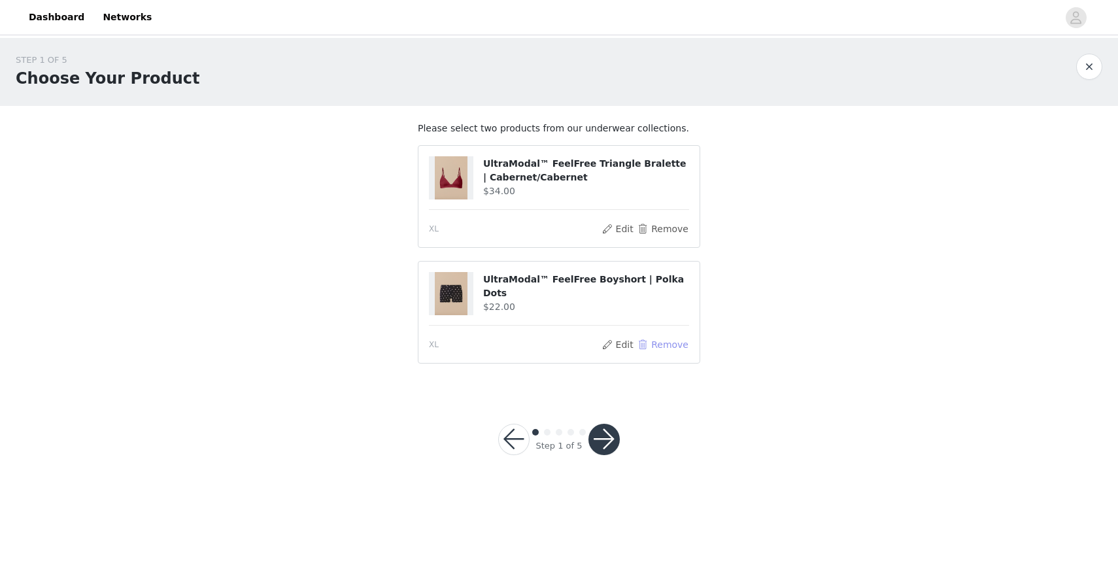
click at [665, 347] on button "Remove" at bounding box center [663, 345] width 52 height 16
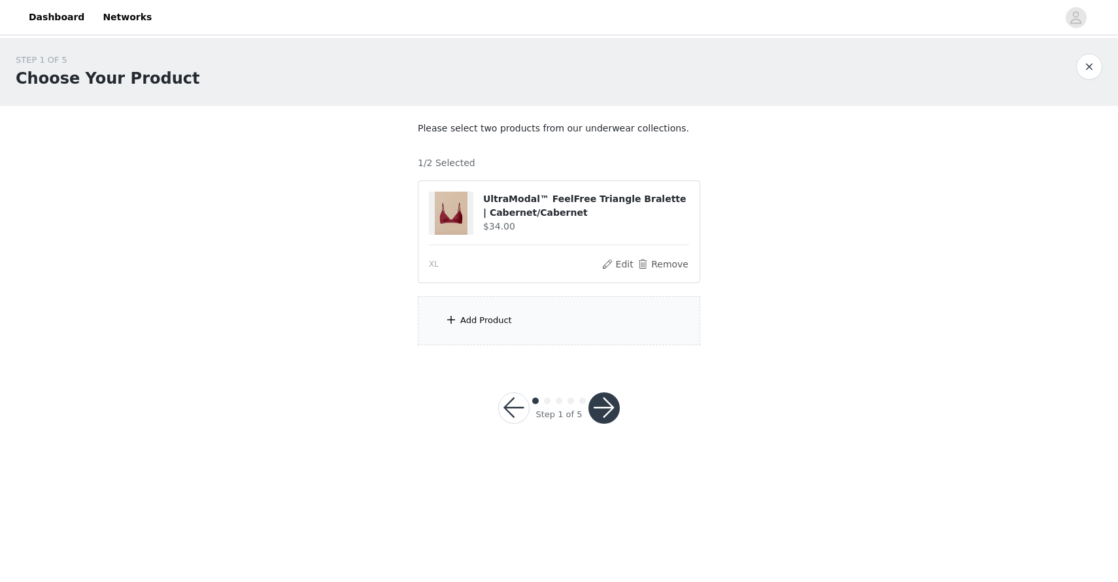
click at [626, 326] on div "Add Product" at bounding box center [559, 320] width 282 height 49
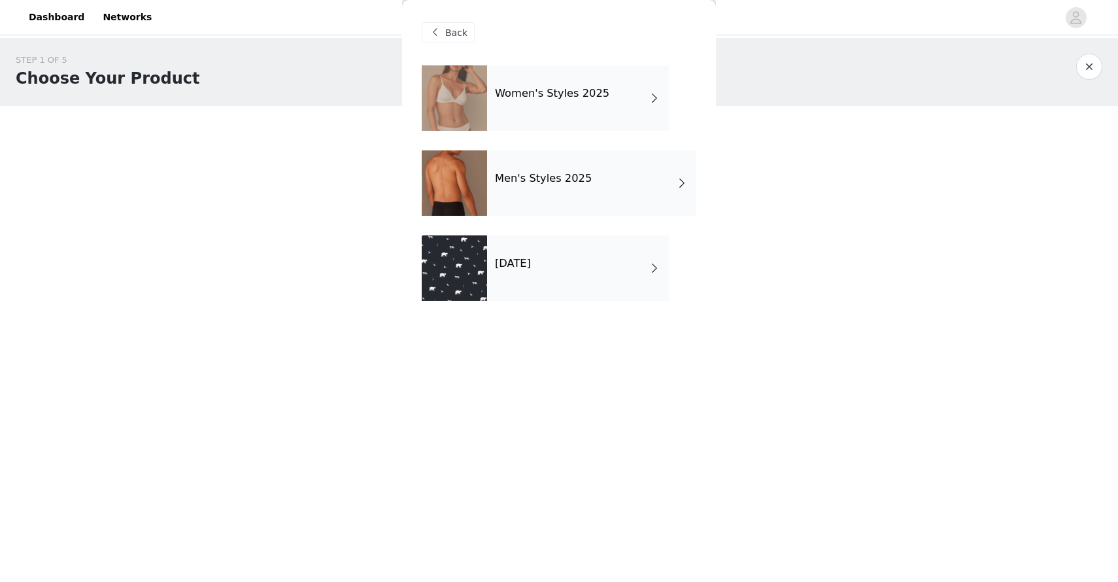
click at [545, 103] on div "Women's Styles 2025" at bounding box center [578, 97] width 182 height 65
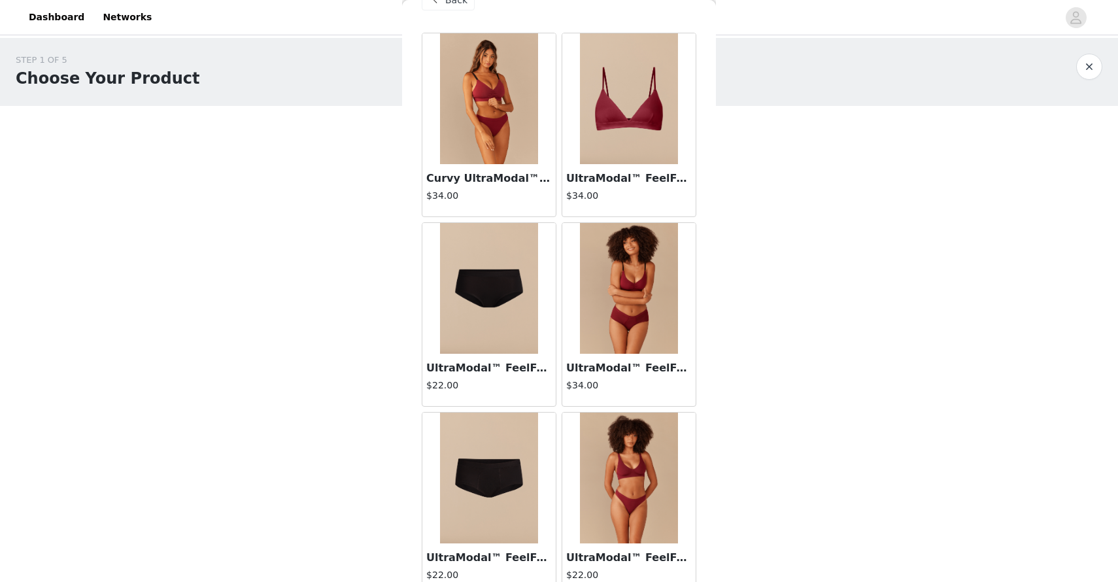
scroll to position [64, 0]
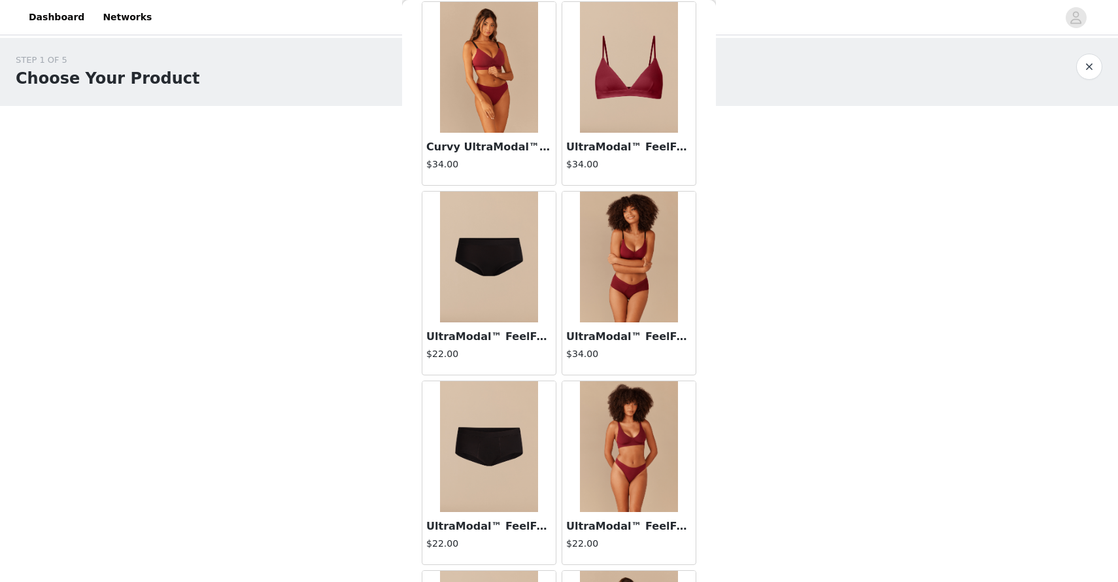
click at [638, 247] on img at bounding box center [629, 257] width 98 height 131
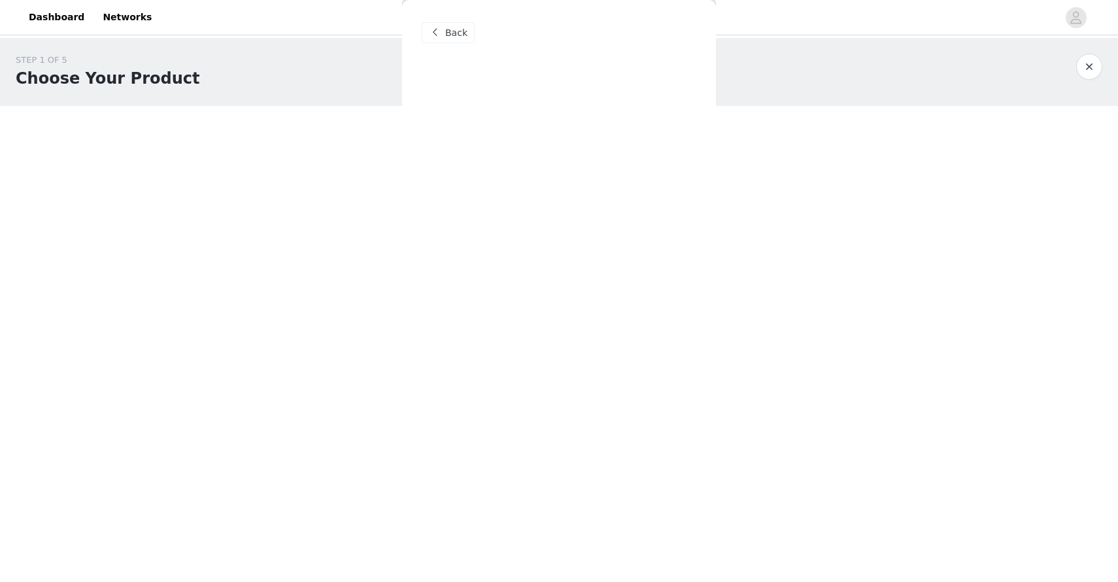
scroll to position [0, 0]
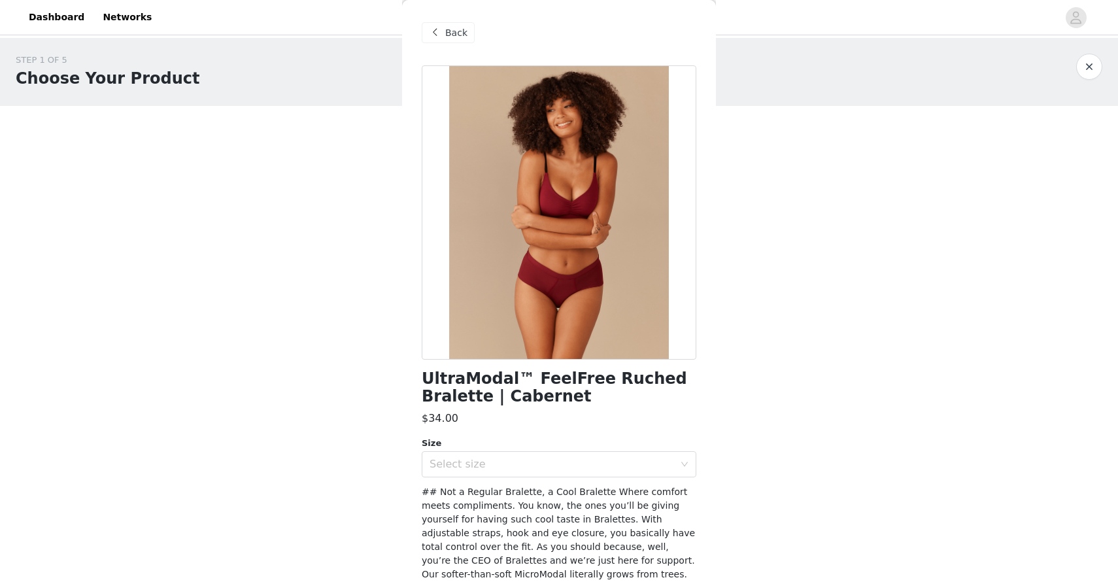
click at [446, 32] on span "Back" at bounding box center [456, 33] width 22 height 14
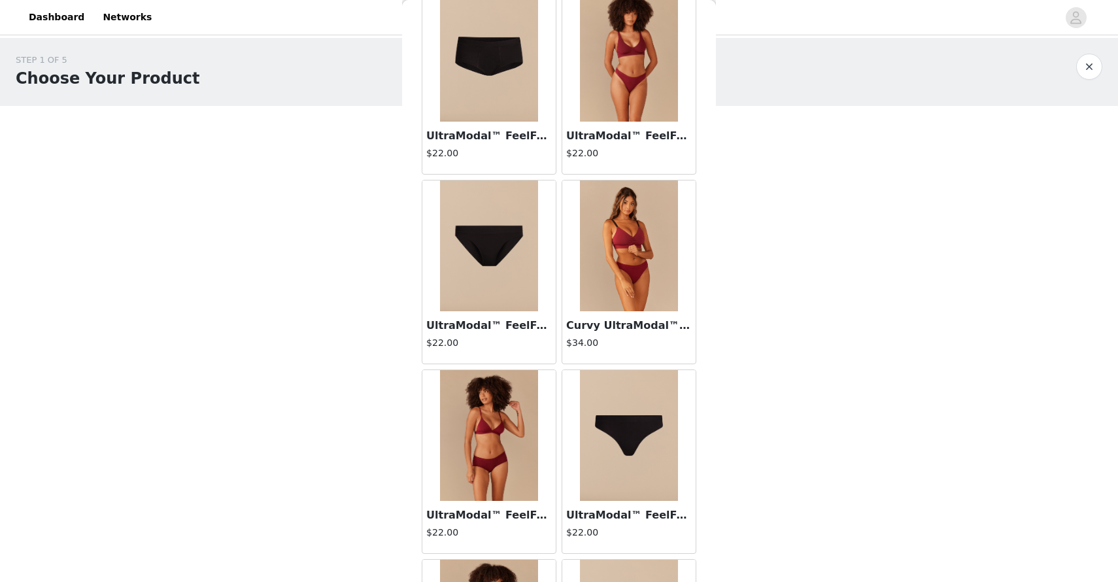
scroll to position [464, 0]
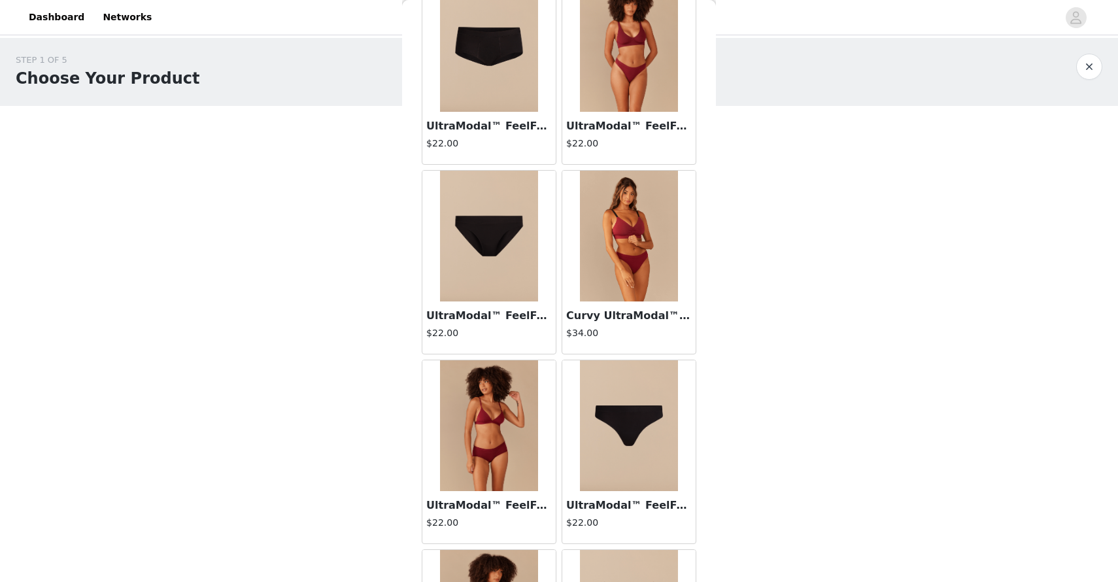
click at [502, 434] on img at bounding box center [489, 425] width 98 height 131
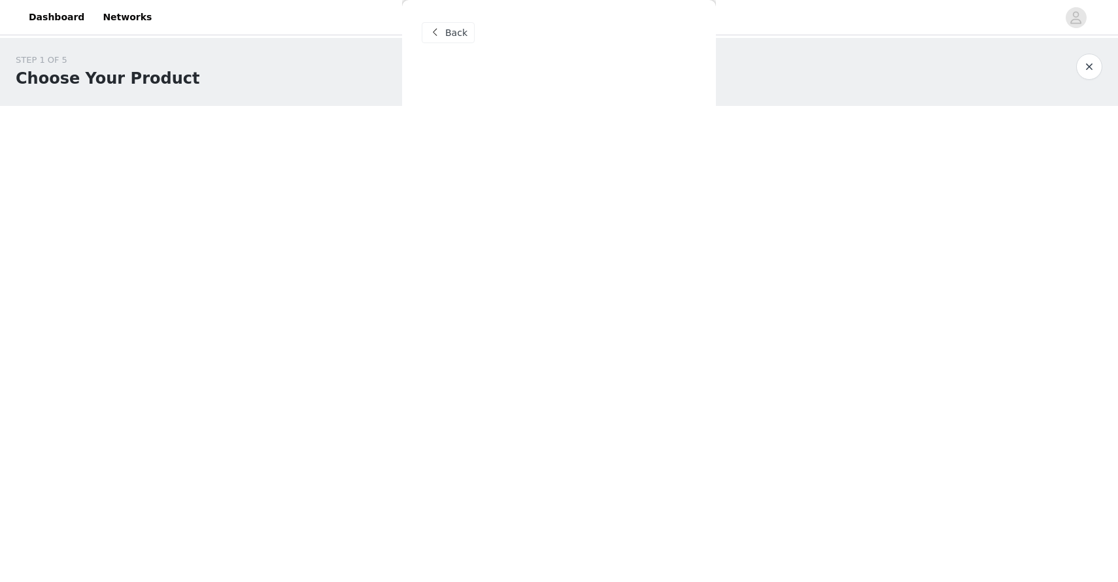
scroll to position [0, 0]
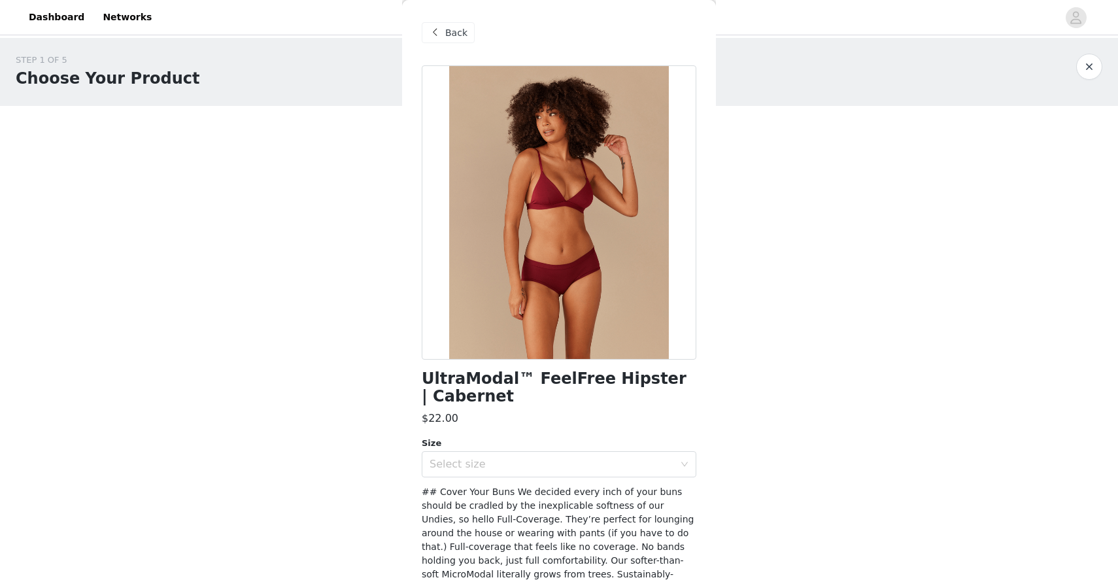
click at [454, 38] on span "Back" at bounding box center [456, 33] width 22 height 14
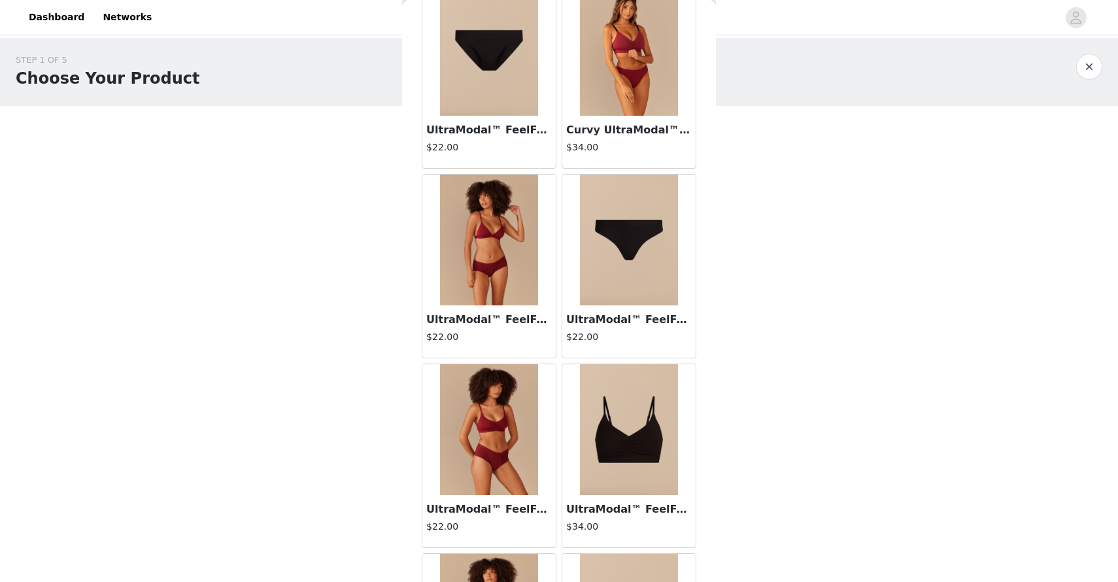
scroll to position [651, 0]
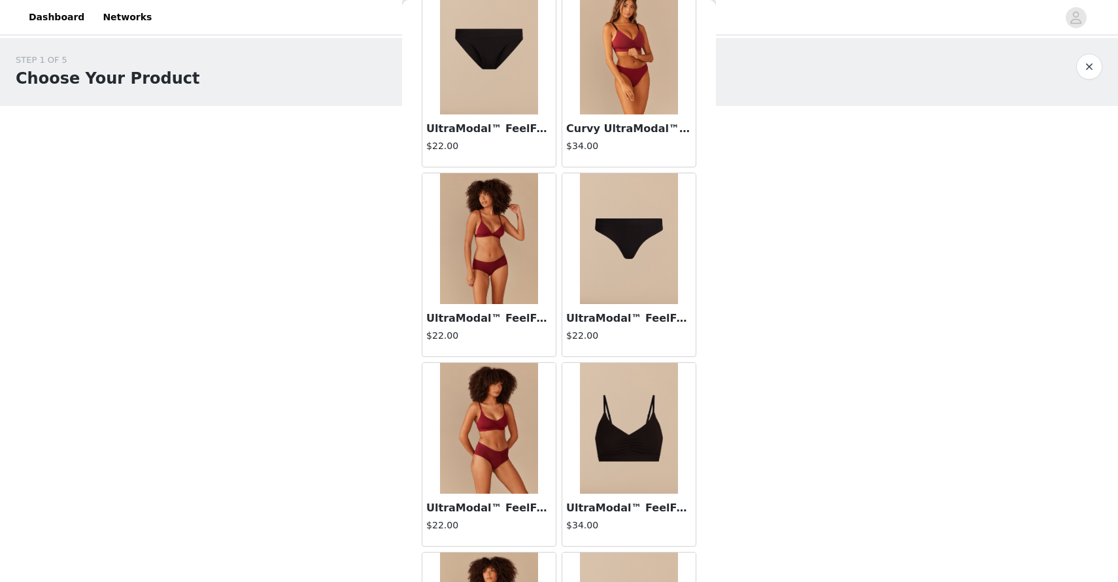
click at [490, 416] on img at bounding box center [489, 428] width 98 height 131
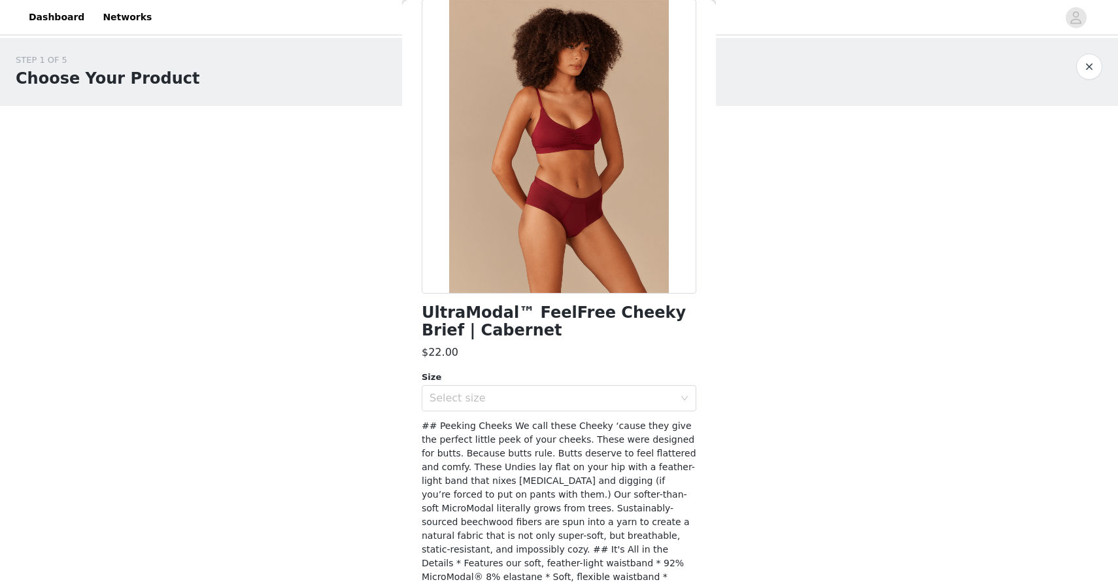
scroll to position [0, 0]
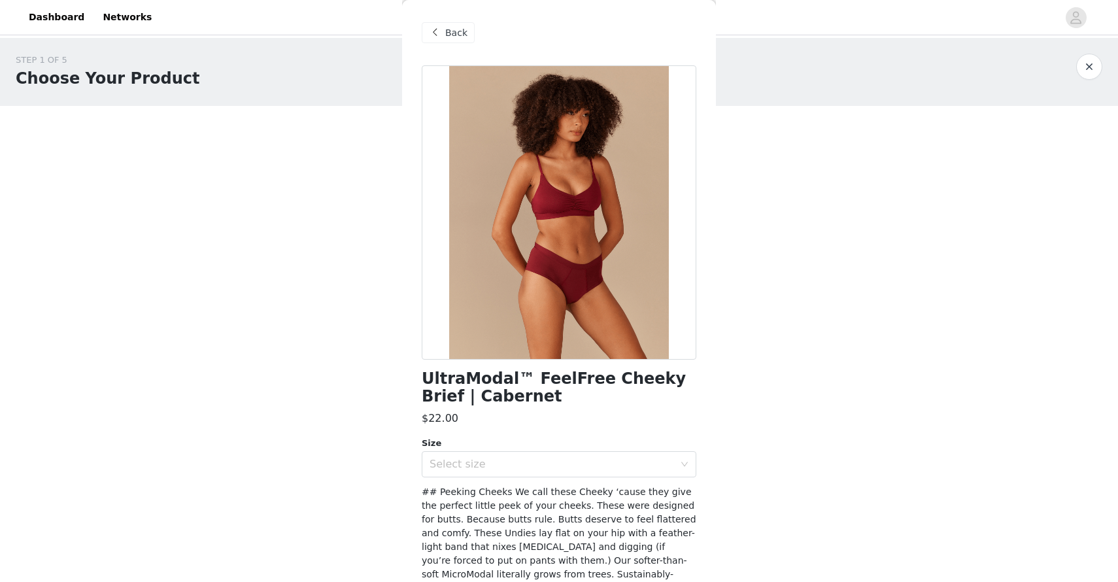
click at [439, 33] on span at bounding box center [435, 33] width 16 height 16
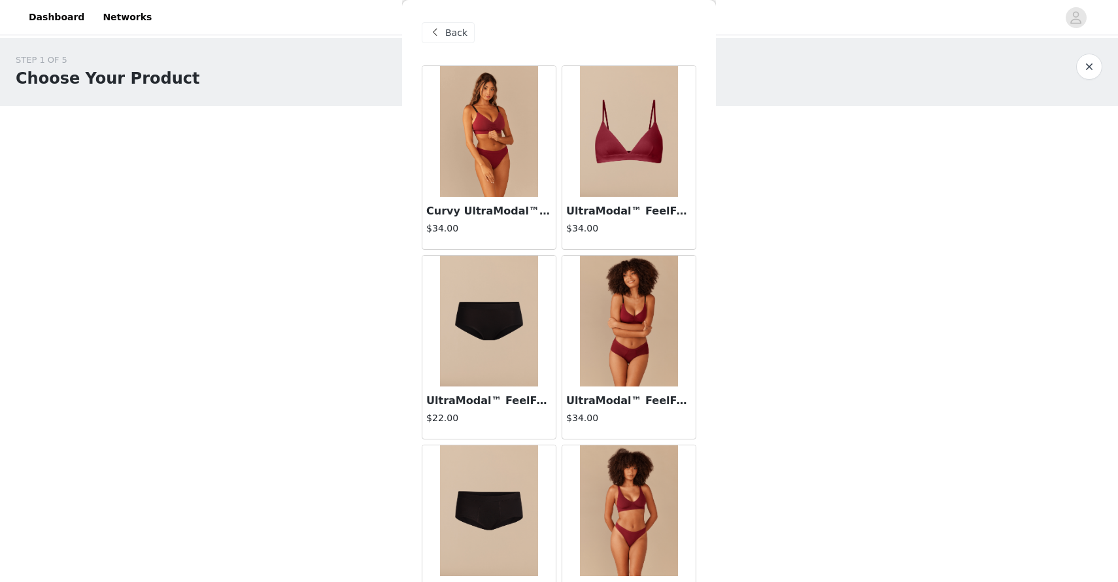
scroll to position [101, 0]
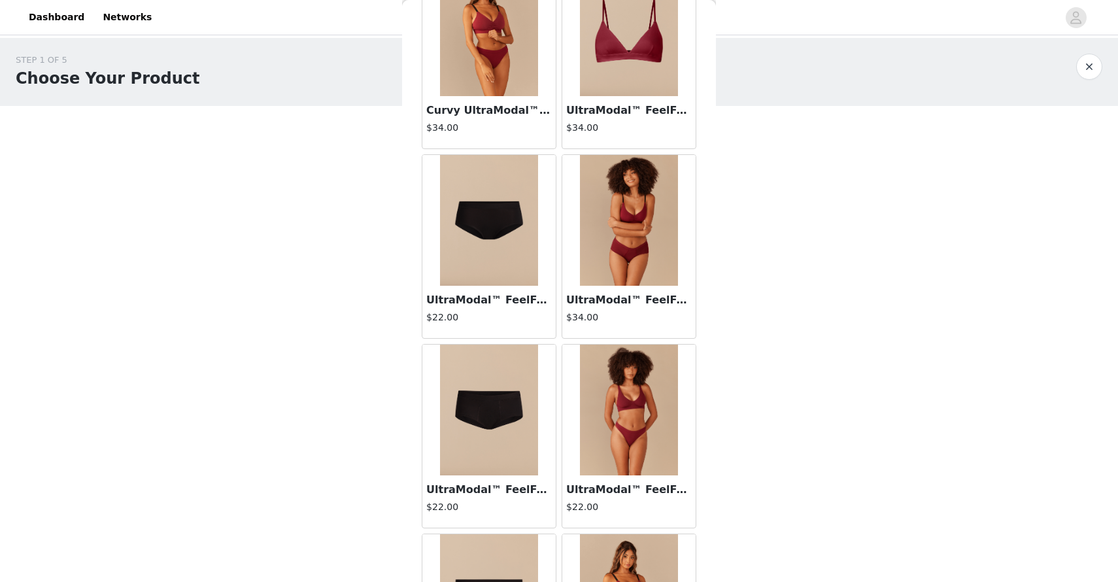
click at [641, 379] on img at bounding box center [629, 410] width 98 height 131
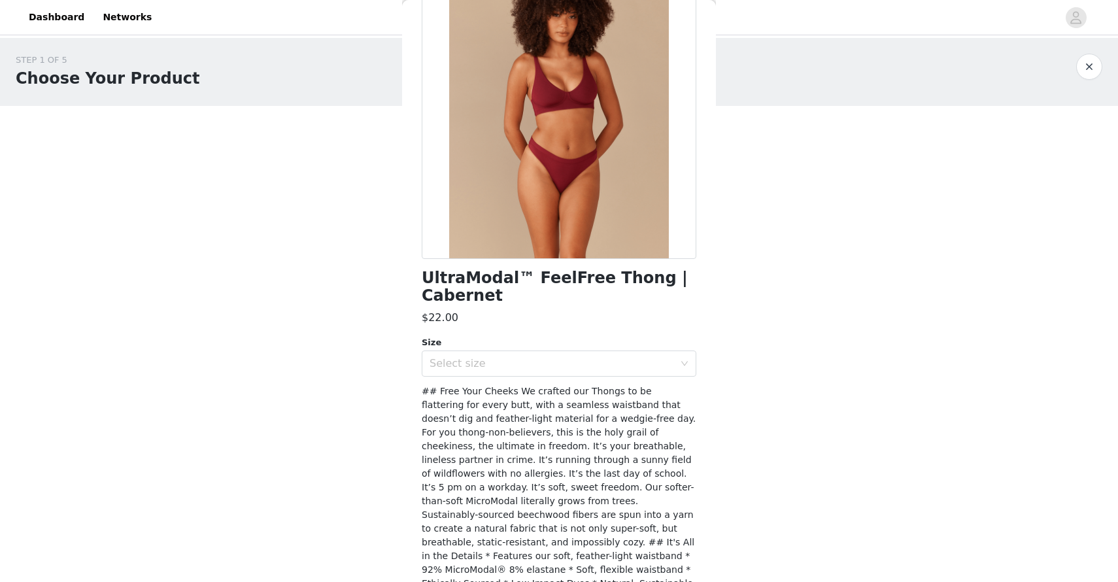
scroll to position [163, 0]
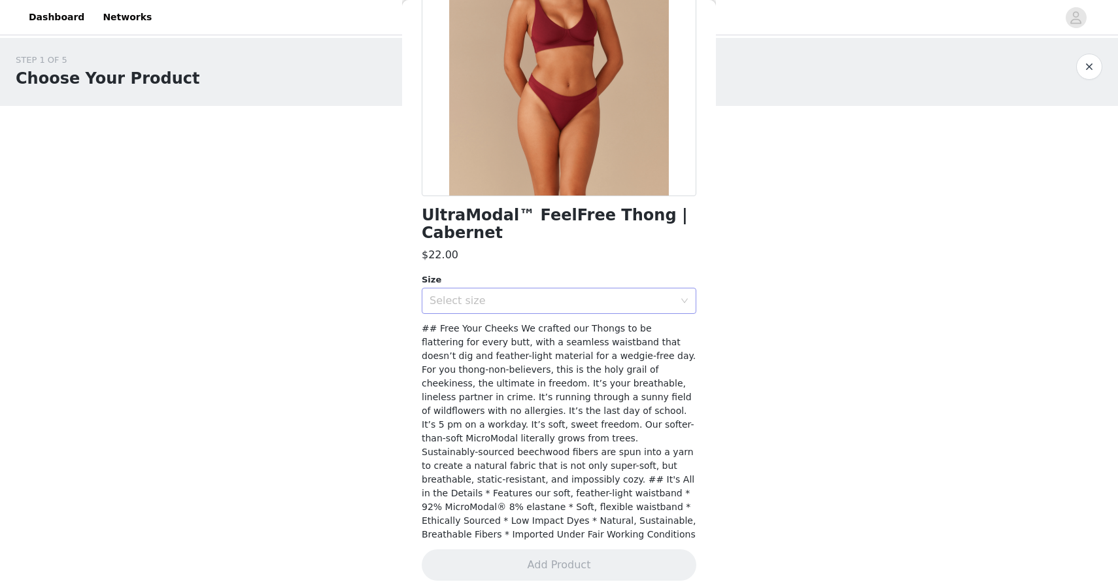
click at [566, 297] on div "Select size" at bounding box center [552, 300] width 245 height 13
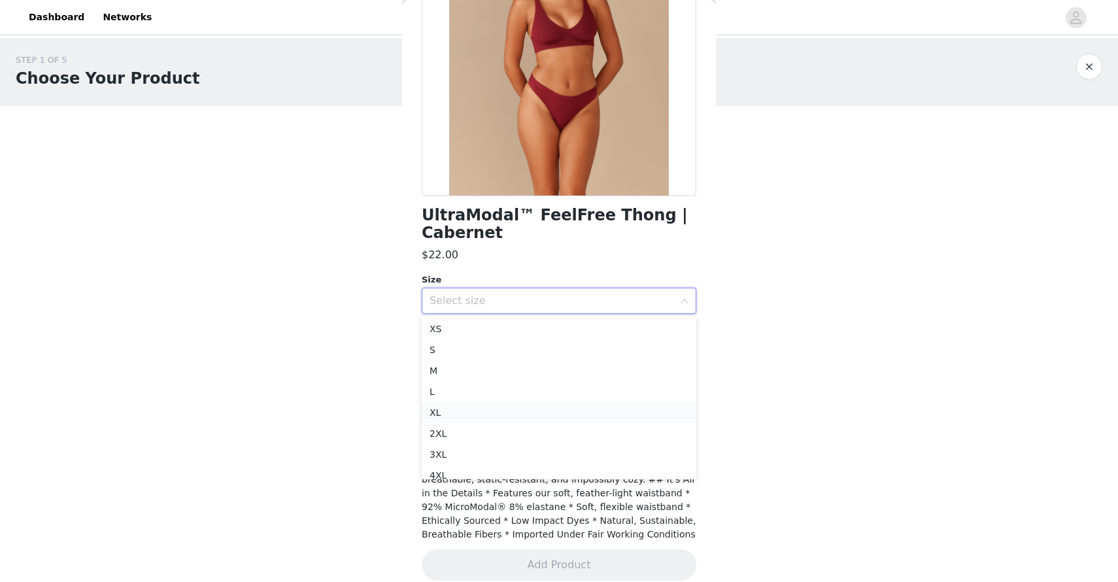
click at [474, 417] on li "XL" at bounding box center [559, 412] width 275 height 21
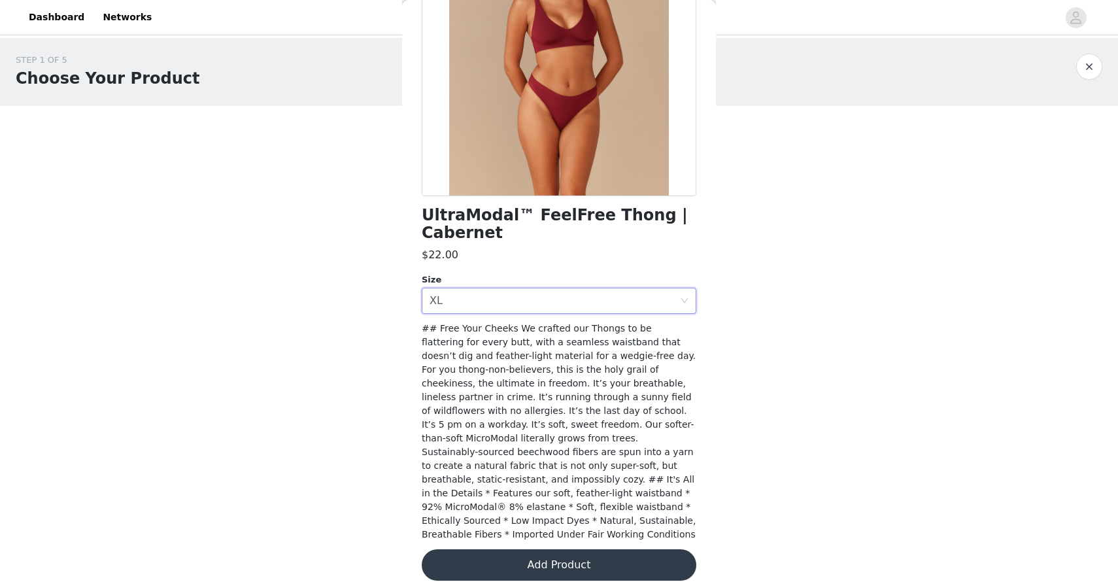
click at [544, 549] on button "Add Product" at bounding box center [559, 564] width 275 height 31
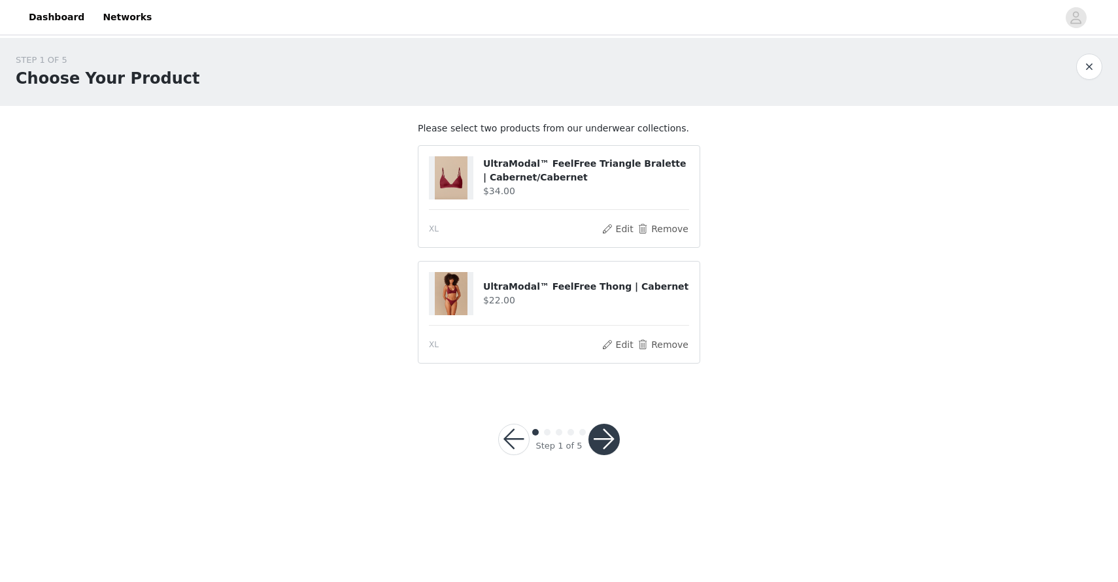
click at [602, 439] on button "button" at bounding box center [603, 439] width 31 height 31
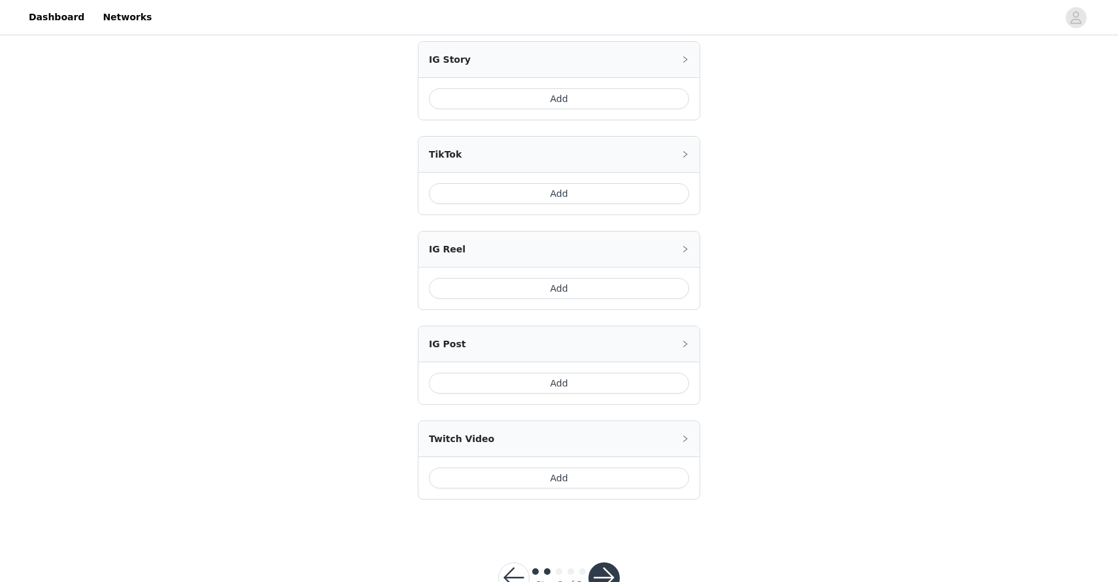
scroll to position [423, 0]
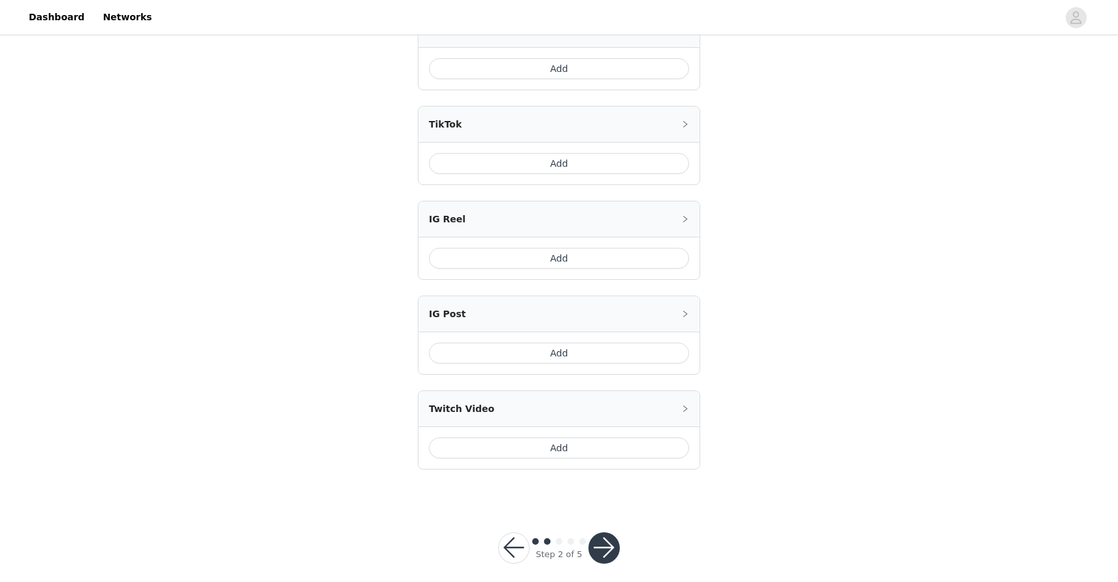
click at [610, 544] on button "button" at bounding box center [603, 547] width 31 height 31
click at [613, 534] on button "button" at bounding box center [603, 547] width 31 height 31
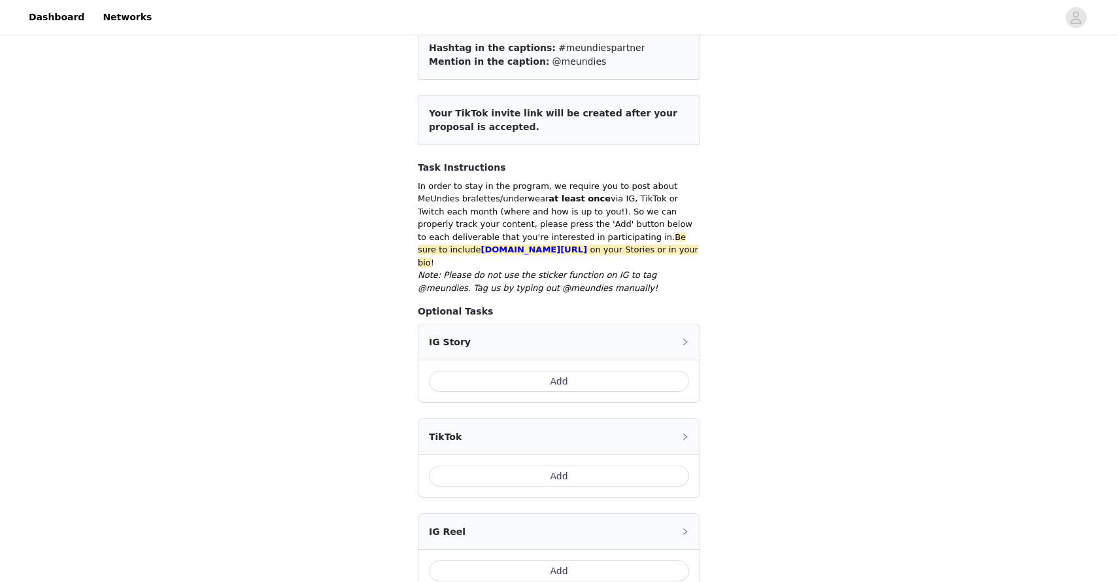
scroll to position [114, 0]
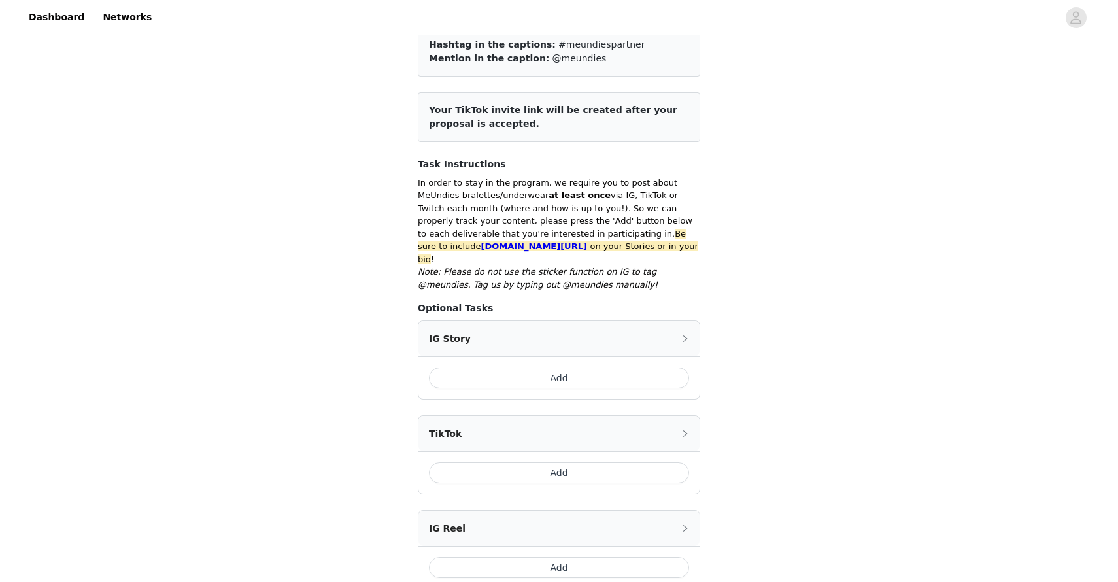
click at [624, 373] on button "Add" at bounding box center [559, 377] width 260 height 21
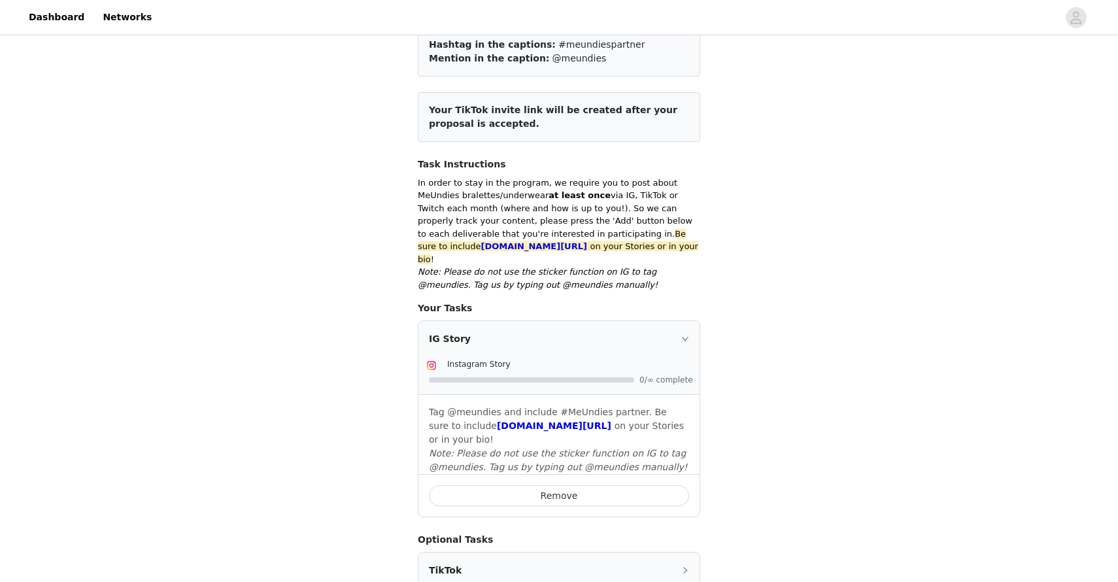
click at [690, 321] on div "IG Story" at bounding box center [558, 338] width 281 height 35
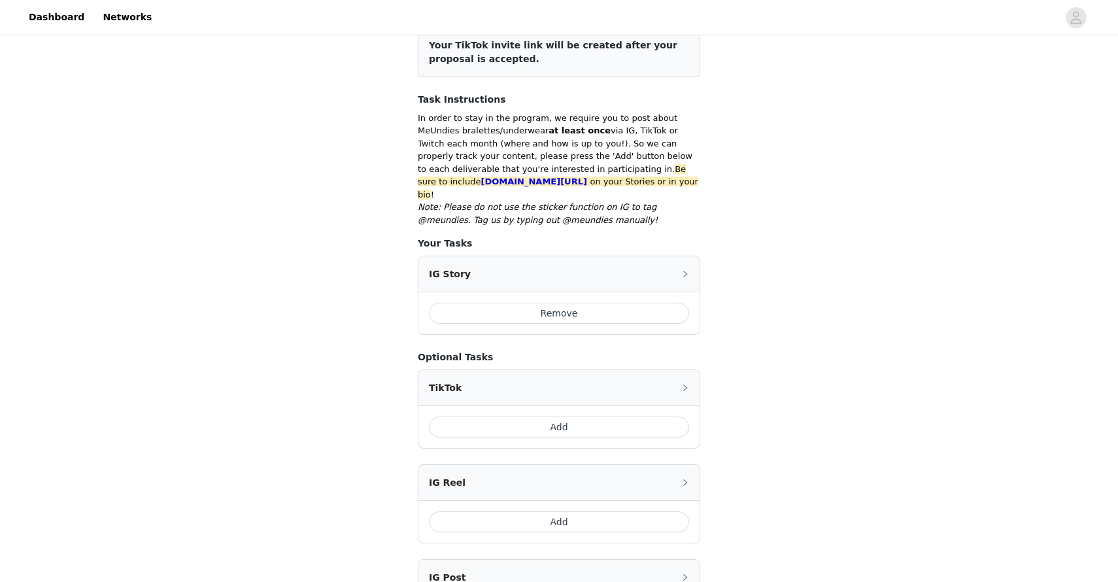
scroll to position [442, 0]
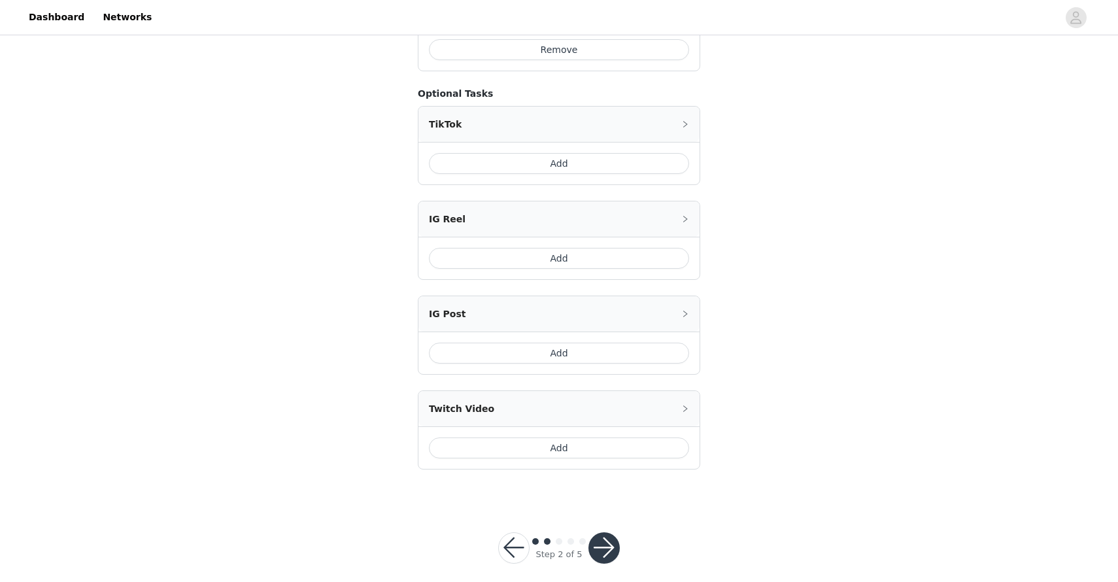
click at [603, 538] on button "button" at bounding box center [603, 547] width 31 height 31
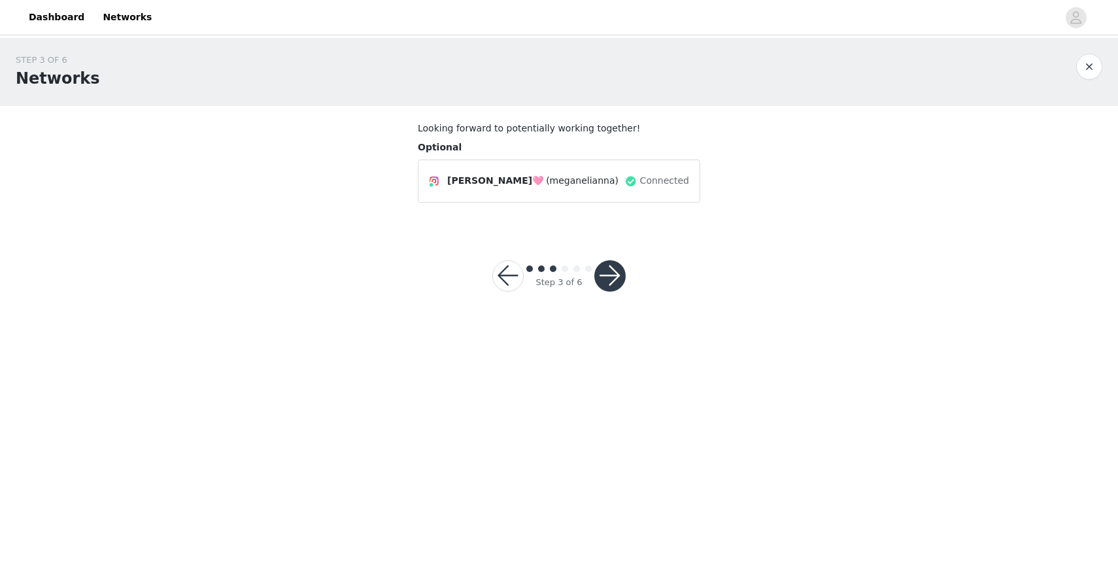
click at [609, 270] on button "button" at bounding box center [609, 275] width 31 height 31
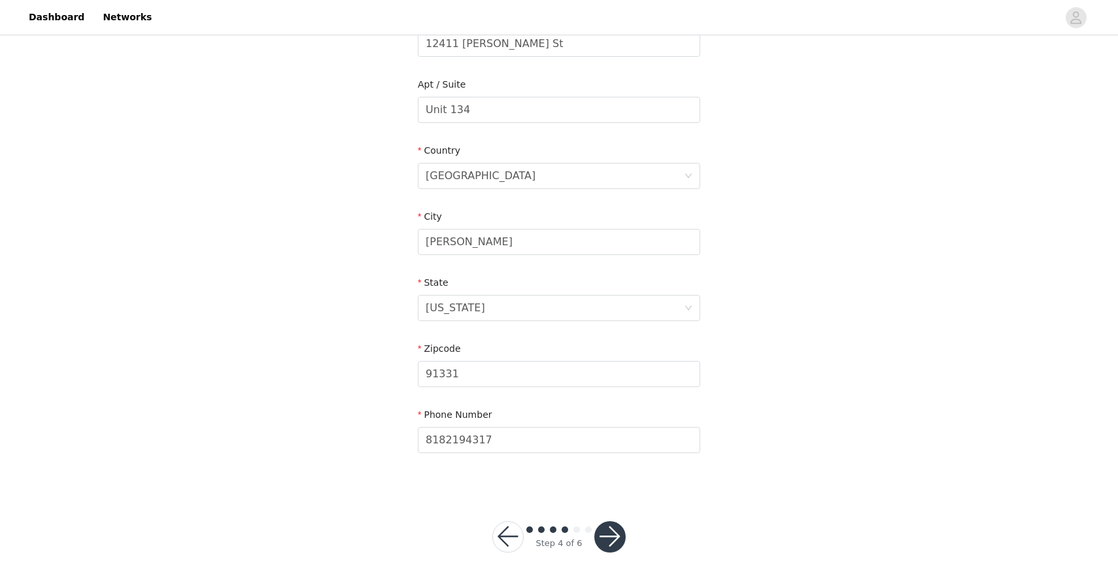
scroll to position [309, 0]
click at [605, 538] on button "button" at bounding box center [609, 535] width 31 height 31
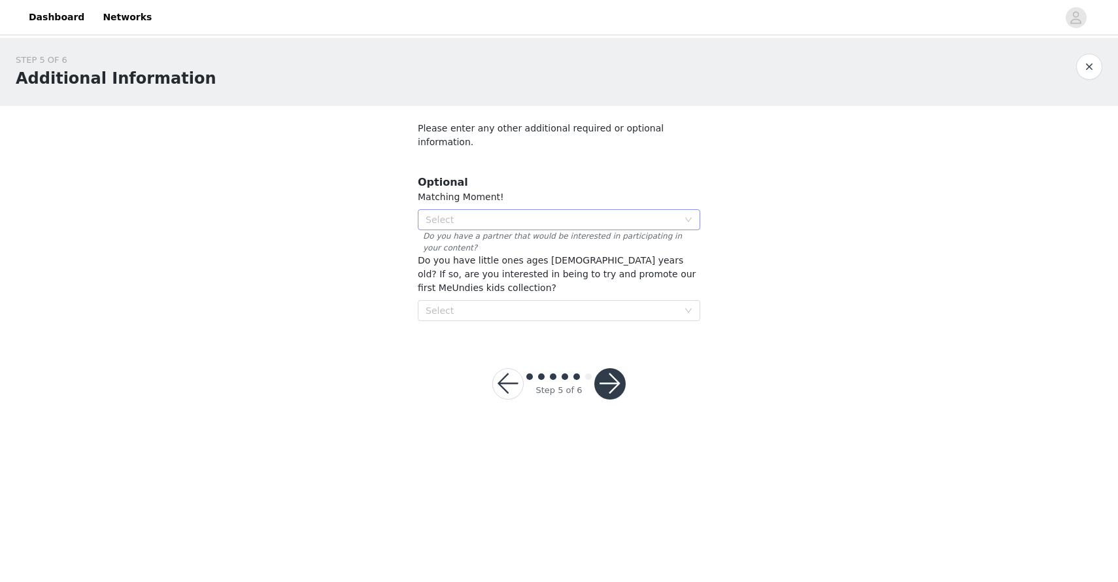
click at [516, 213] on div "Select" at bounding box center [552, 219] width 252 height 13
click at [488, 255] on li "No" at bounding box center [559, 253] width 282 height 21
click at [474, 304] on div "Select" at bounding box center [552, 310] width 252 height 13
click at [458, 343] on li "No" at bounding box center [559, 343] width 282 height 21
click at [616, 370] on button "button" at bounding box center [609, 383] width 31 height 31
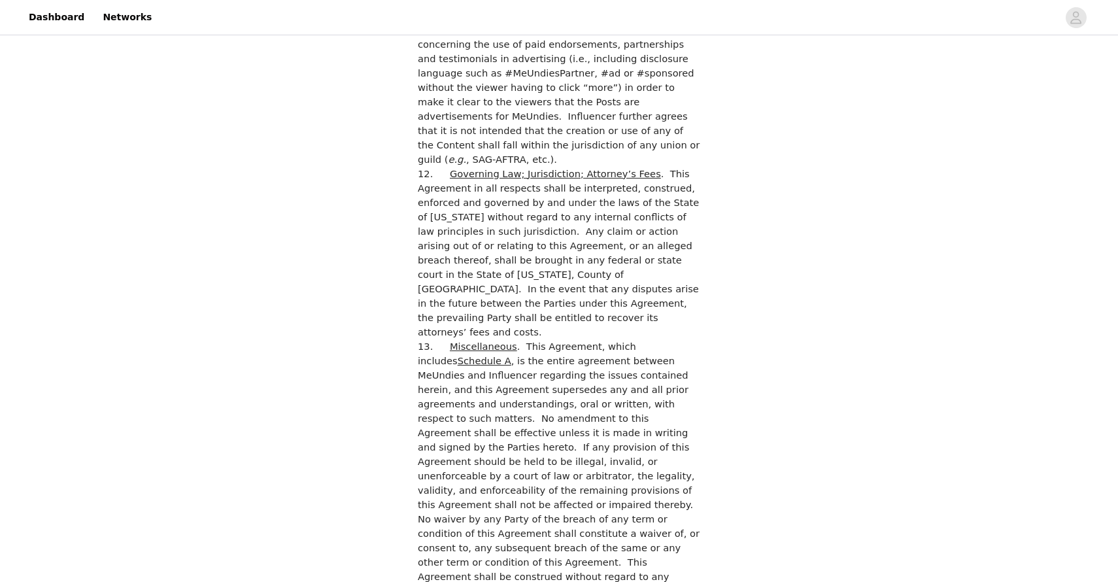
scroll to position [3636, 0]
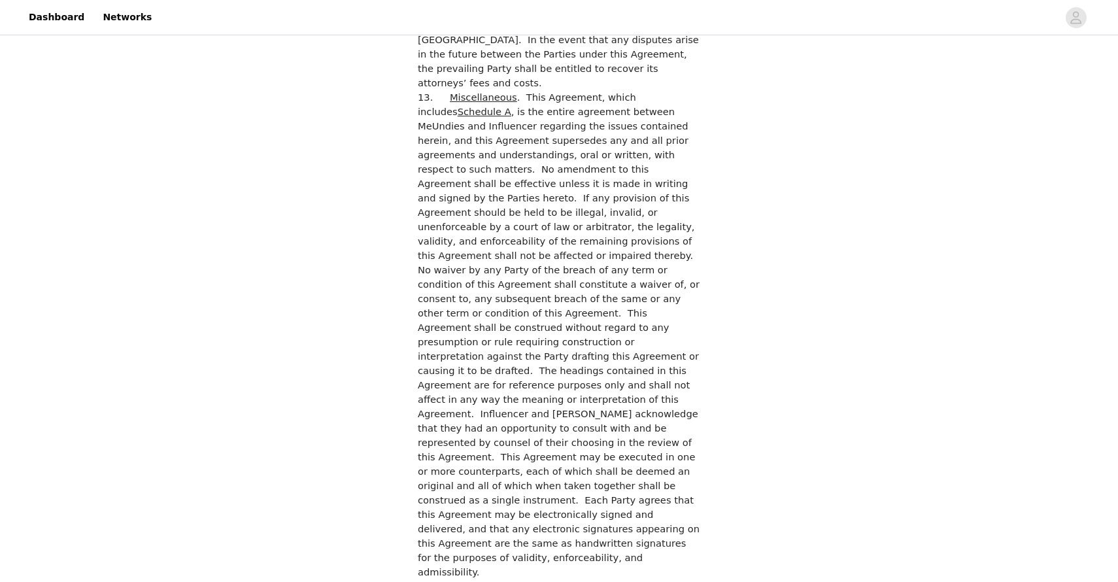
checkbox input "true"
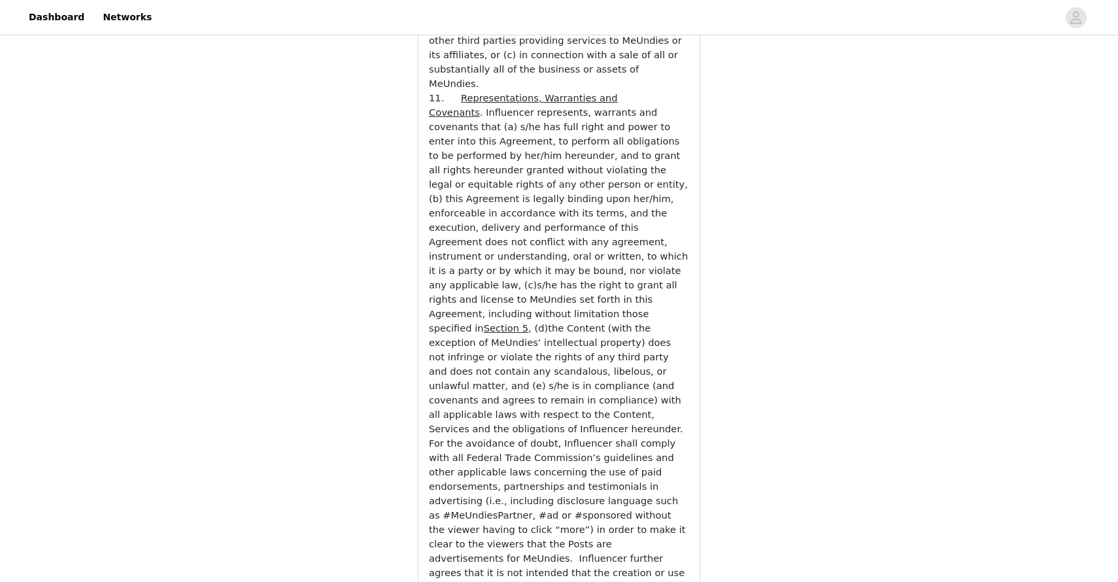
scroll to position [4736, 0]
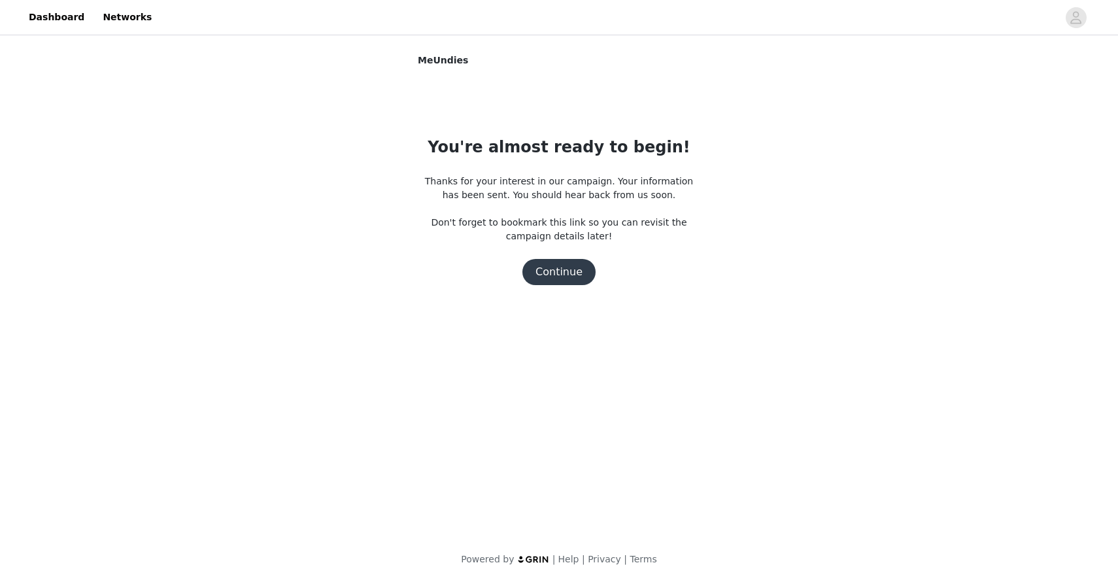
click at [549, 279] on button "Continue" at bounding box center [558, 272] width 73 height 26
